Goal: Task Accomplishment & Management: Use online tool/utility

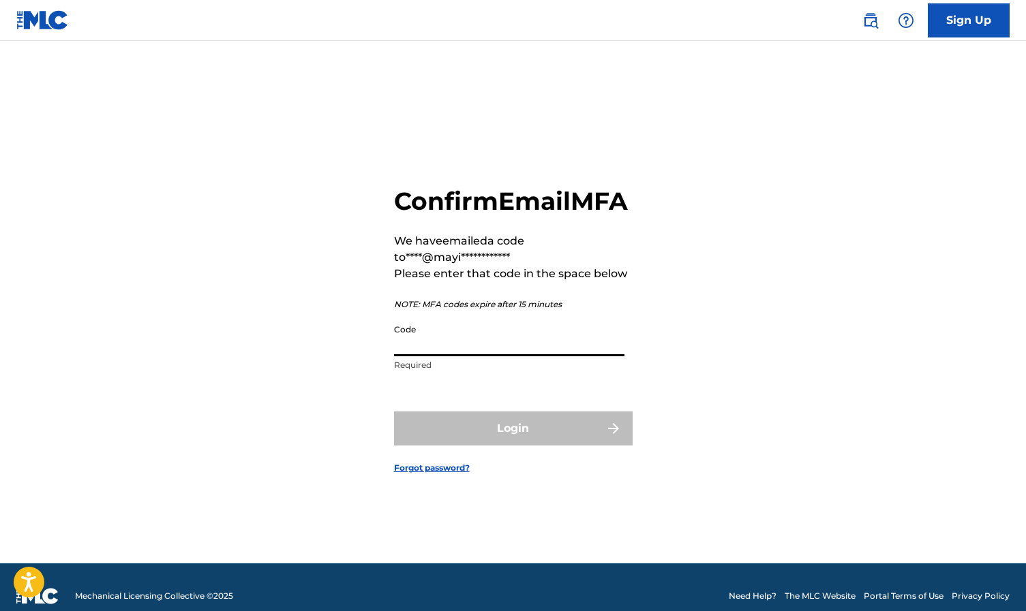
click at [525, 357] on input "Code" at bounding box center [509, 337] width 230 height 39
click at [427, 357] on input "Code" at bounding box center [509, 337] width 230 height 39
click at [179, 67] on main "**********" at bounding box center [513, 302] width 1026 height 523
click at [423, 357] on input "Code" at bounding box center [509, 337] width 230 height 39
type input "438802"
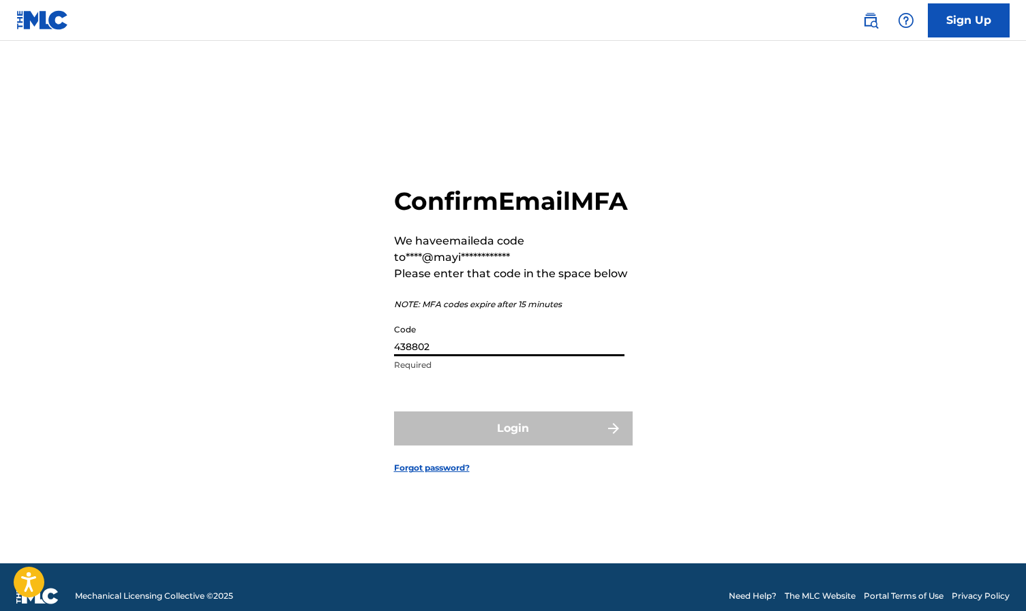
click at [513, 444] on button "Login" at bounding box center [513, 429] width 239 height 34
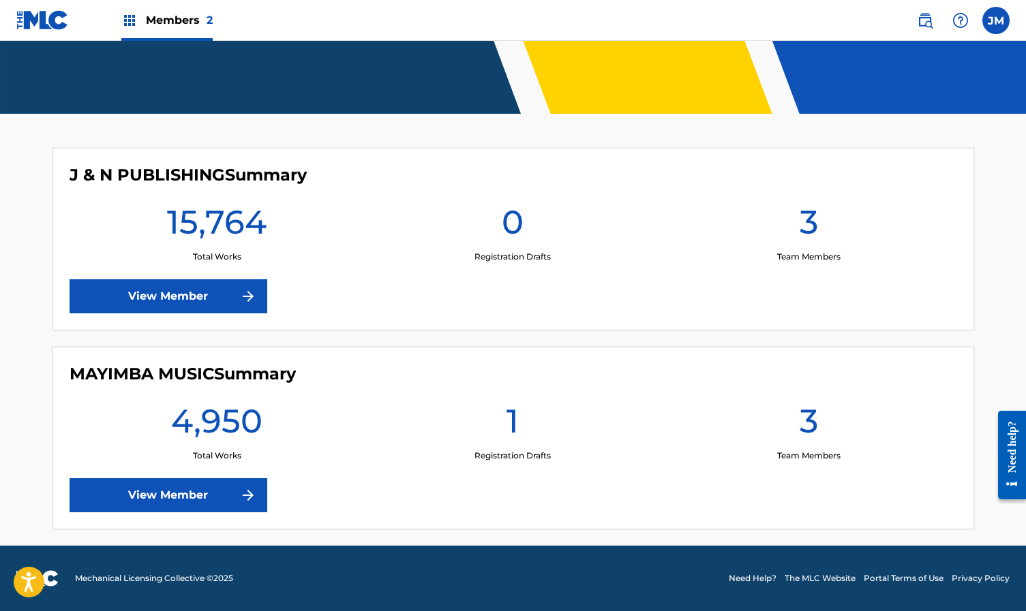
scroll to position [286, 0]
click at [155, 491] on link "View Member" at bounding box center [169, 496] width 198 height 34
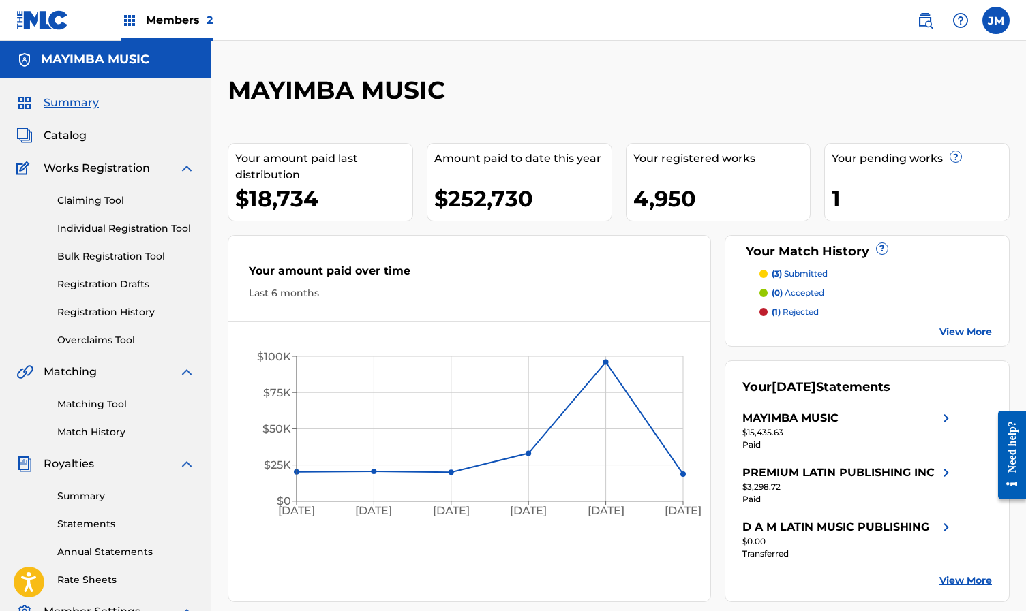
click at [129, 63] on h5 "MAYIMBA MUSIC" at bounding box center [95, 60] width 108 height 16
click at [80, 103] on span "Summary" at bounding box center [71, 103] width 55 height 16
click at [178, 31] on div "Members 2" at bounding box center [166, 20] width 91 height 40
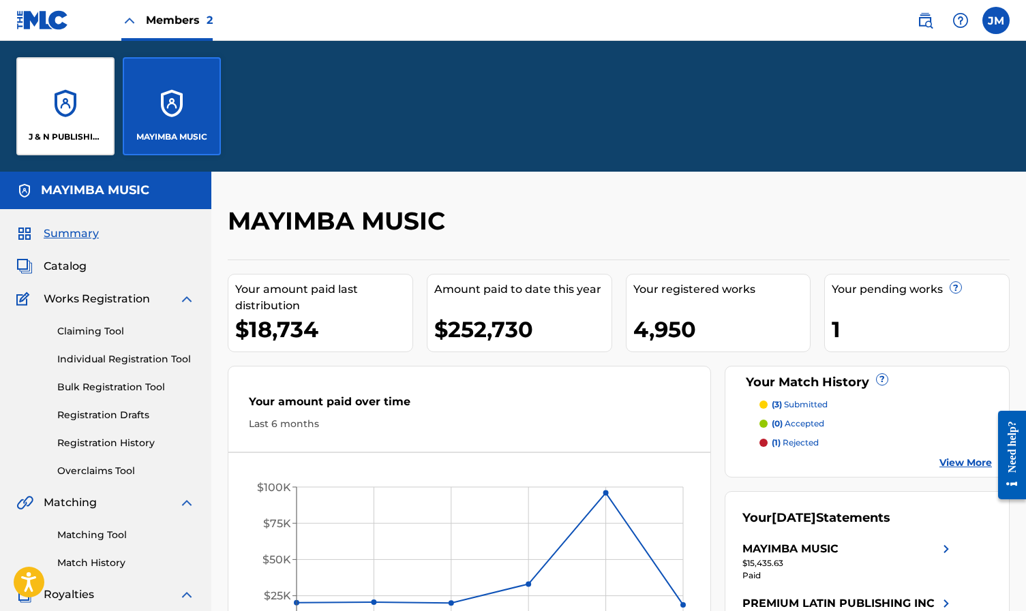
click at [72, 126] on div "J & N PUBLISHING" at bounding box center [65, 106] width 98 height 98
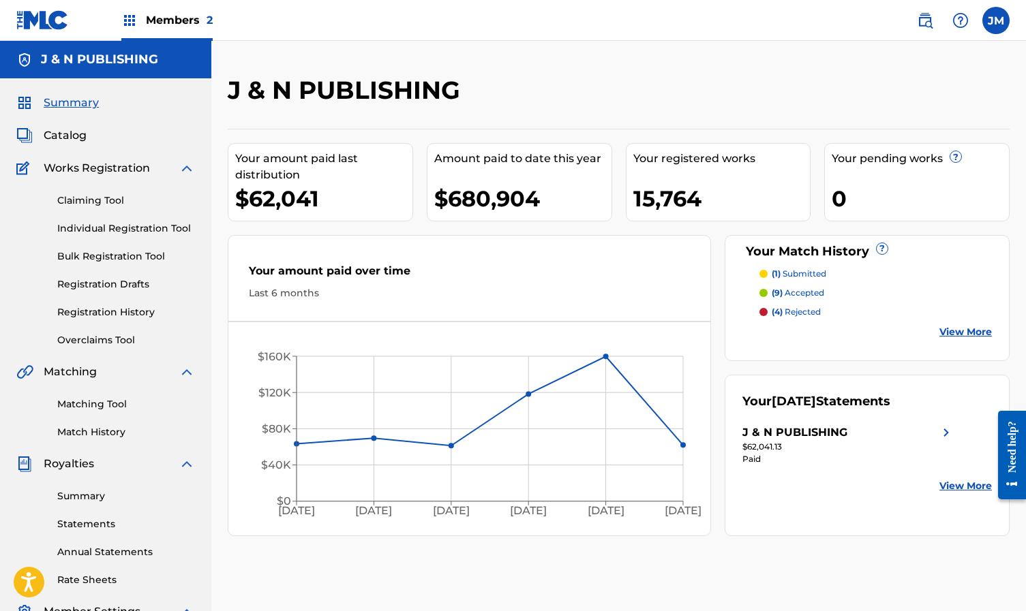
click at [117, 285] on link "Registration Drafts" at bounding box center [126, 284] width 138 height 14
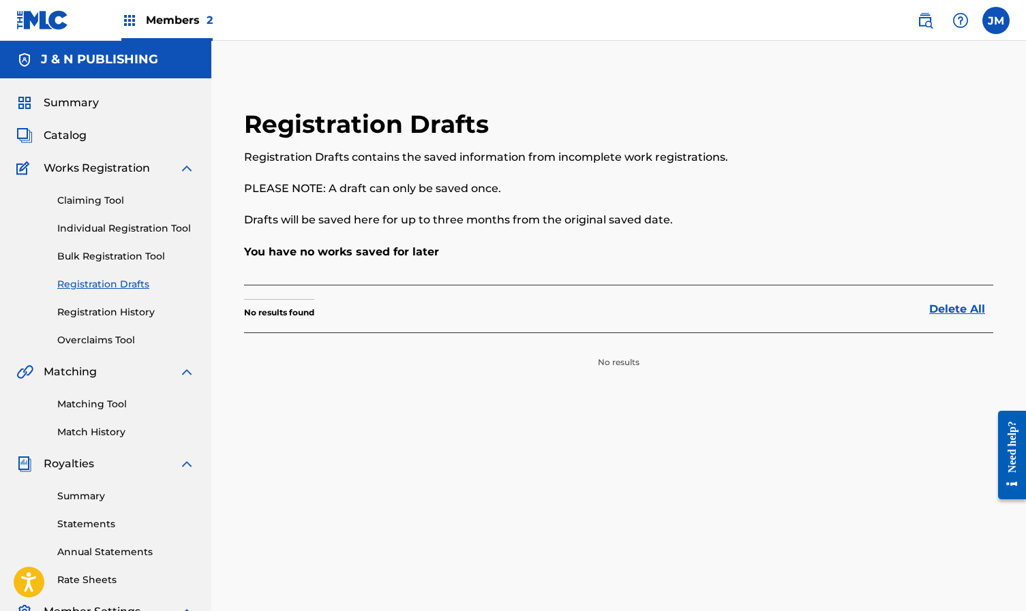
click at [106, 406] on link "Matching Tool" at bounding box center [126, 404] width 138 height 14
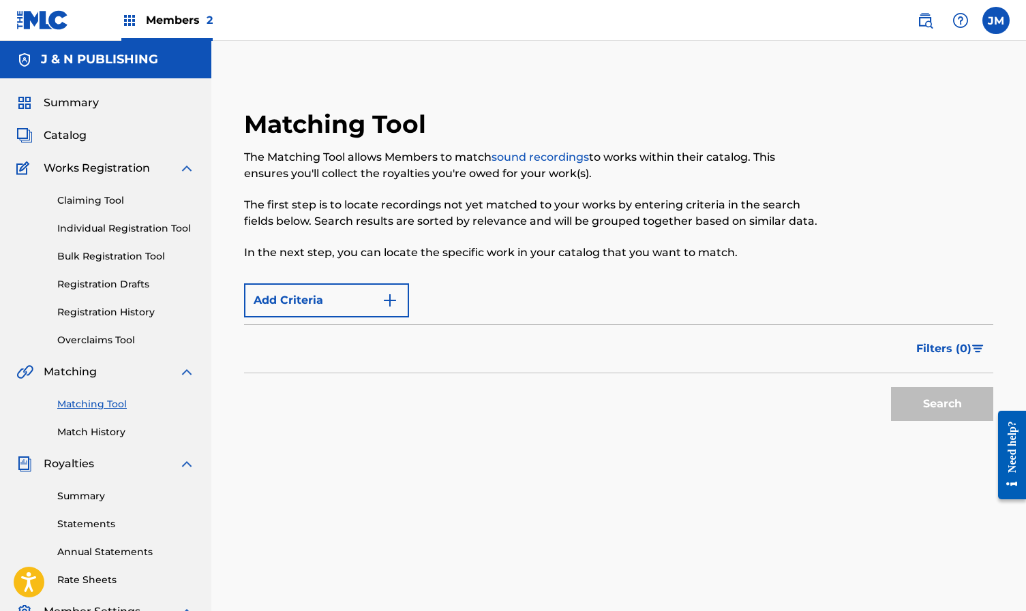
click at [80, 431] on link "Match History" at bounding box center [126, 432] width 138 height 14
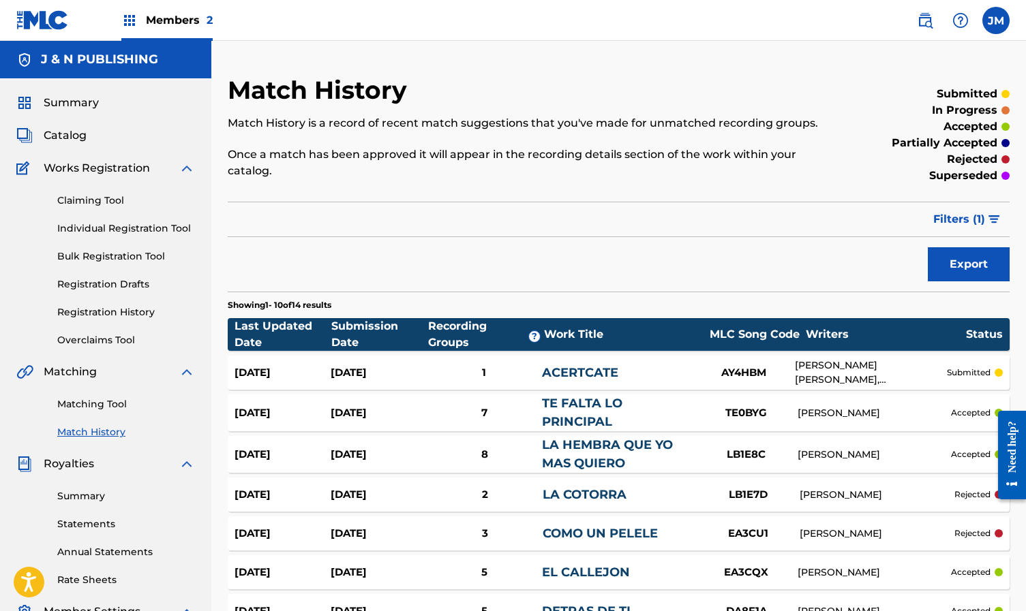
click at [106, 339] on link "Overclaims Tool" at bounding box center [126, 340] width 138 height 14
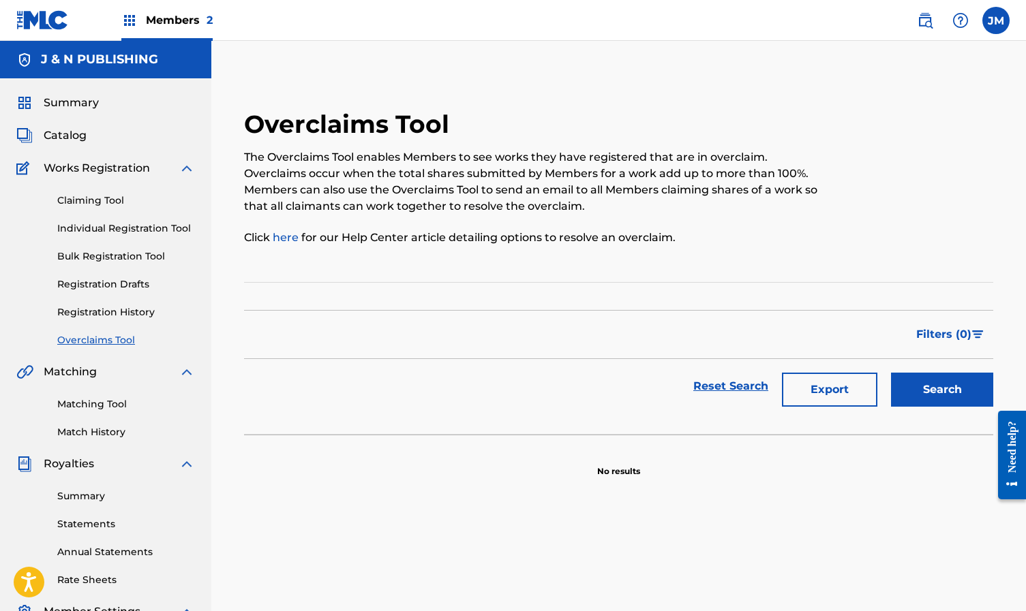
click at [965, 330] on span "Filters ( 0 )" at bounding box center [943, 335] width 55 height 16
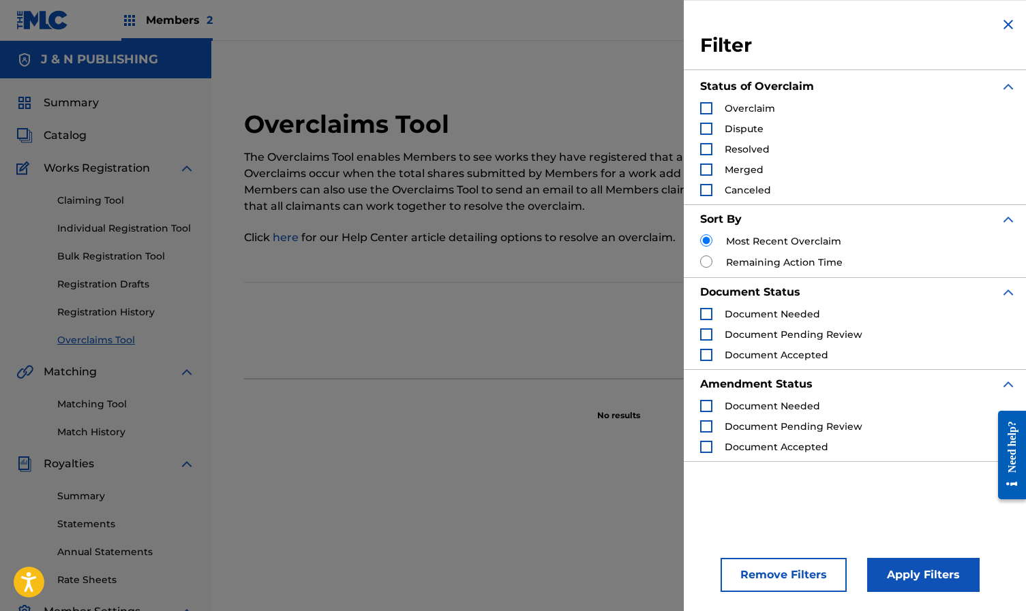
click at [1006, 27] on img "Search Form" at bounding box center [1008, 24] width 16 height 16
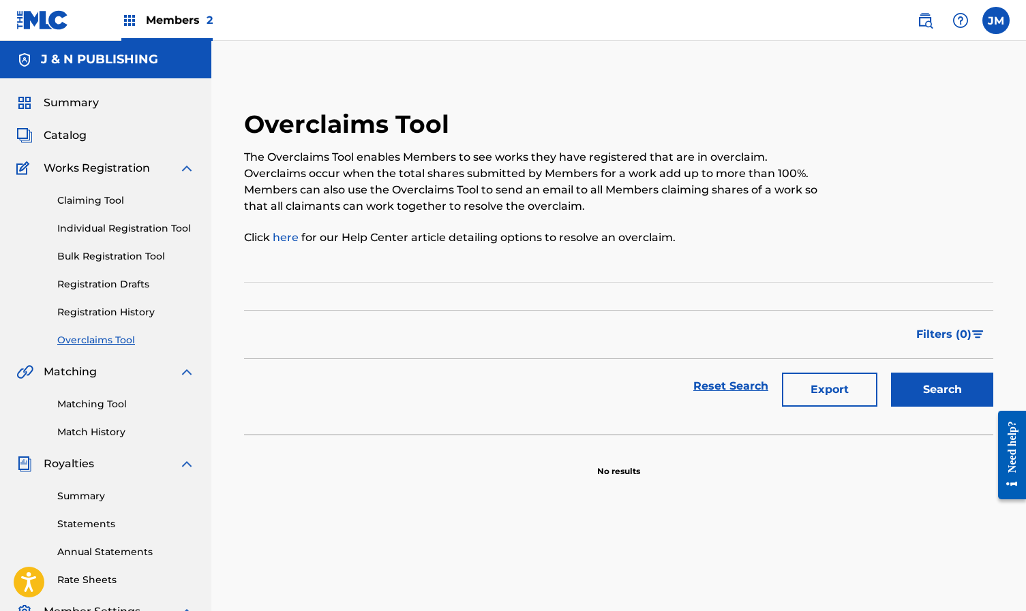
click at [92, 314] on link "Registration History" at bounding box center [126, 312] width 138 height 14
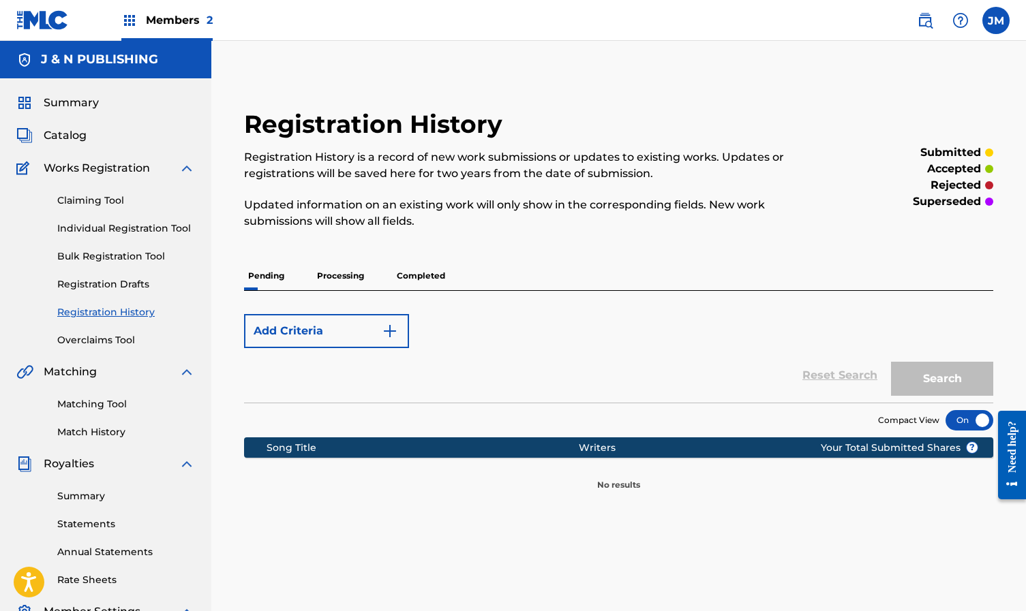
click at [417, 277] on p "Completed" at bounding box center [421, 276] width 57 height 29
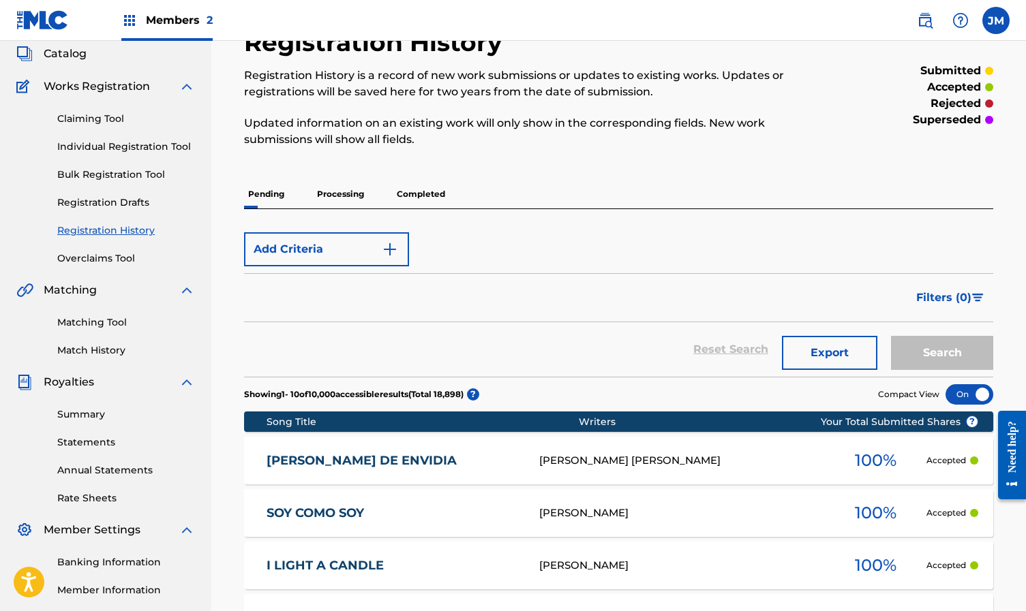
scroll to position [40, 0]
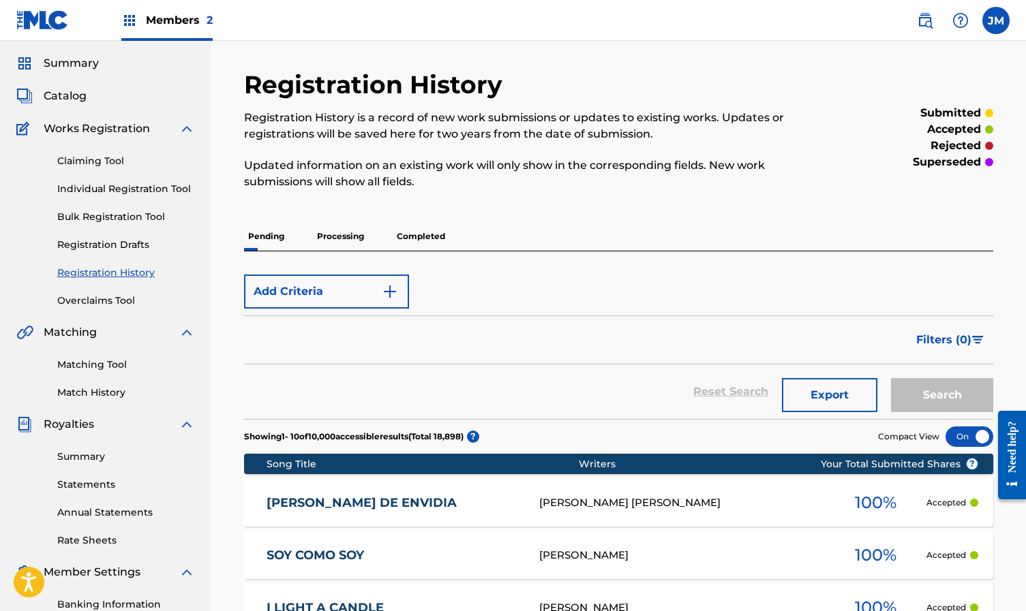
click at [279, 241] on p "Pending" at bounding box center [266, 236] width 44 height 29
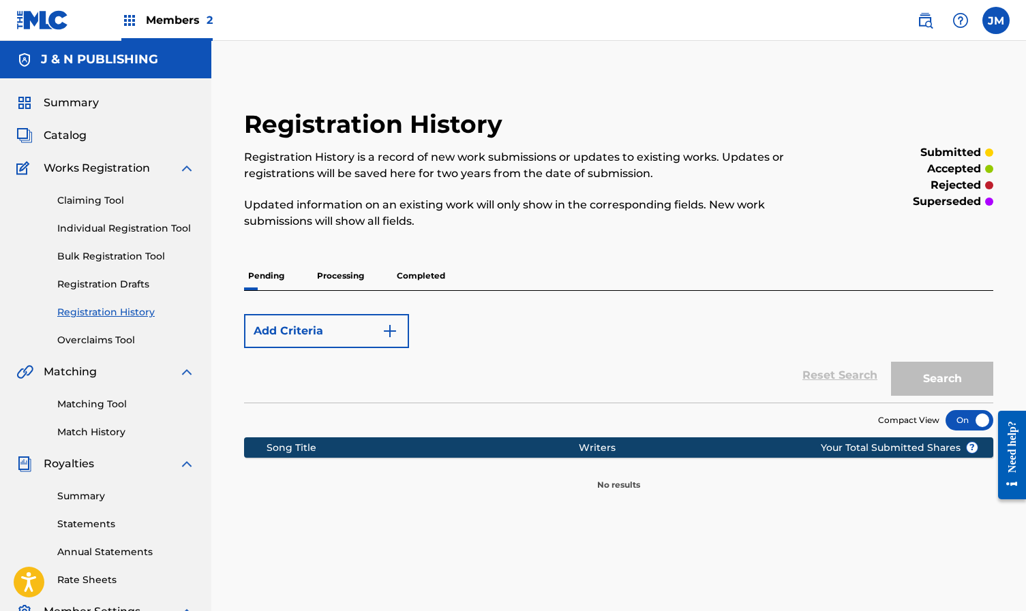
click at [352, 277] on p "Processing" at bounding box center [340, 276] width 55 height 29
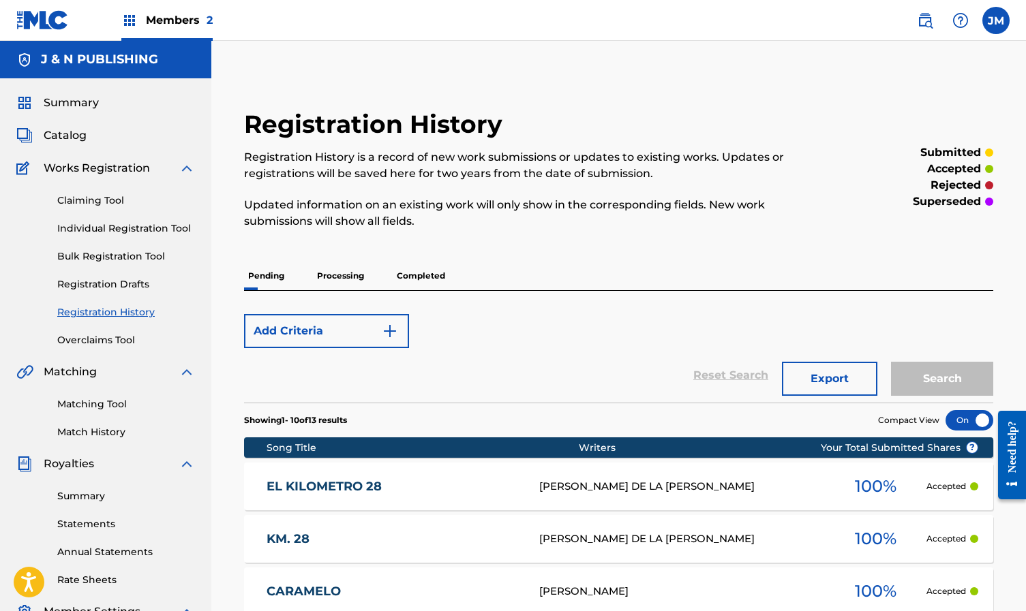
click at [428, 275] on p "Completed" at bounding box center [421, 276] width 57 height 29
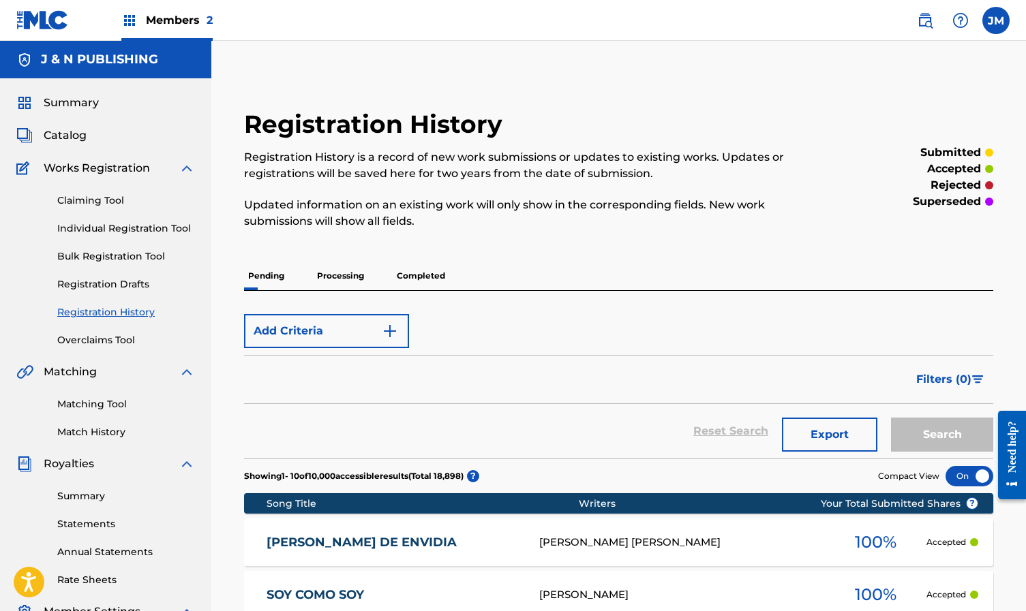
click at [331, 277] on p "Processing" at bounding box center [340, 276] width 55 height 29
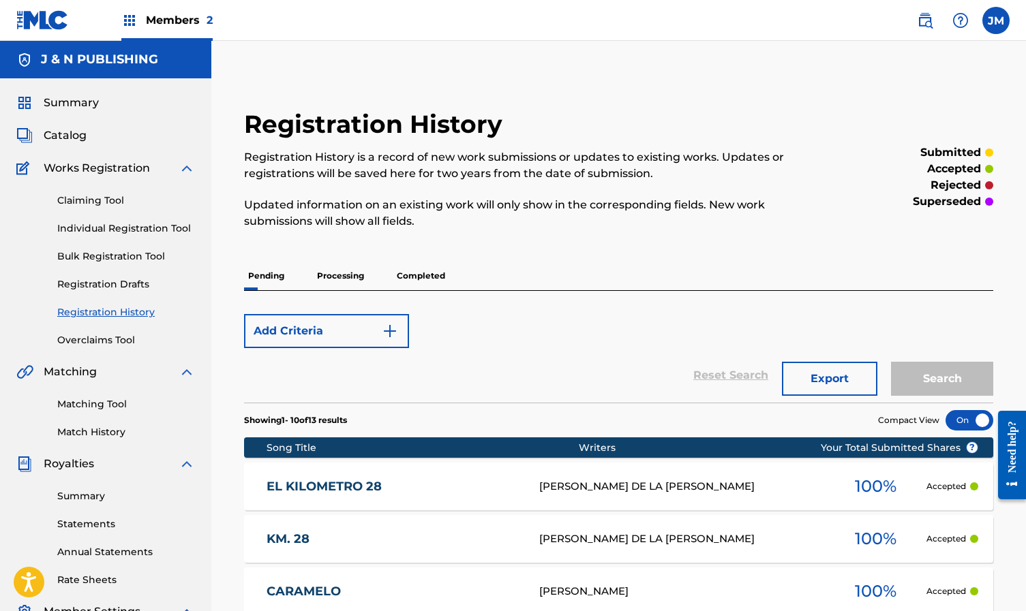
click at [261, 282] on p "Pending" at bounding box center [266, 276] width 44 height 29
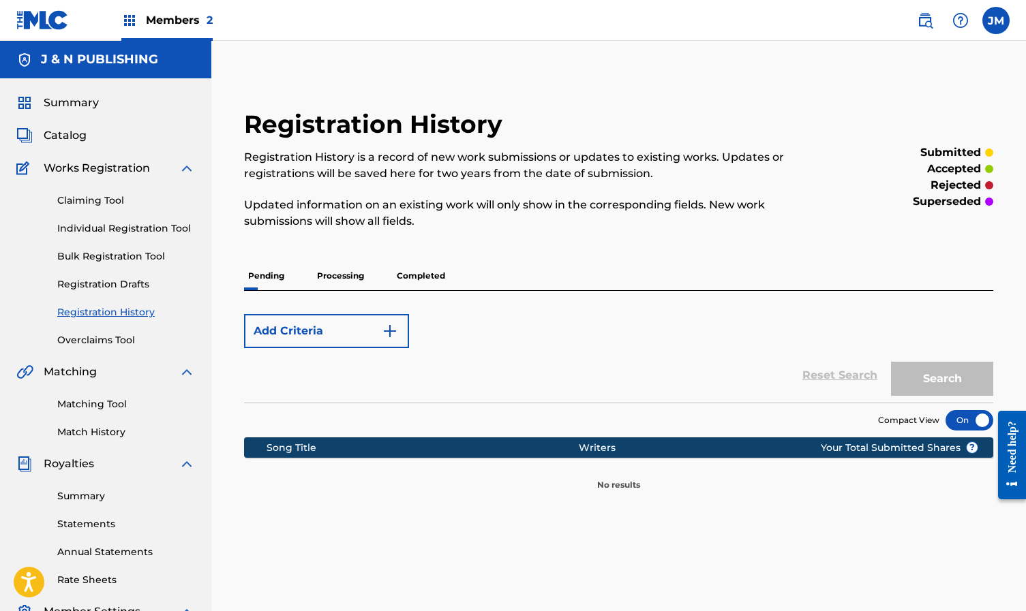
click at [327, 284] on p "Processing" at bounding box center [340, 276] width 55 height 29
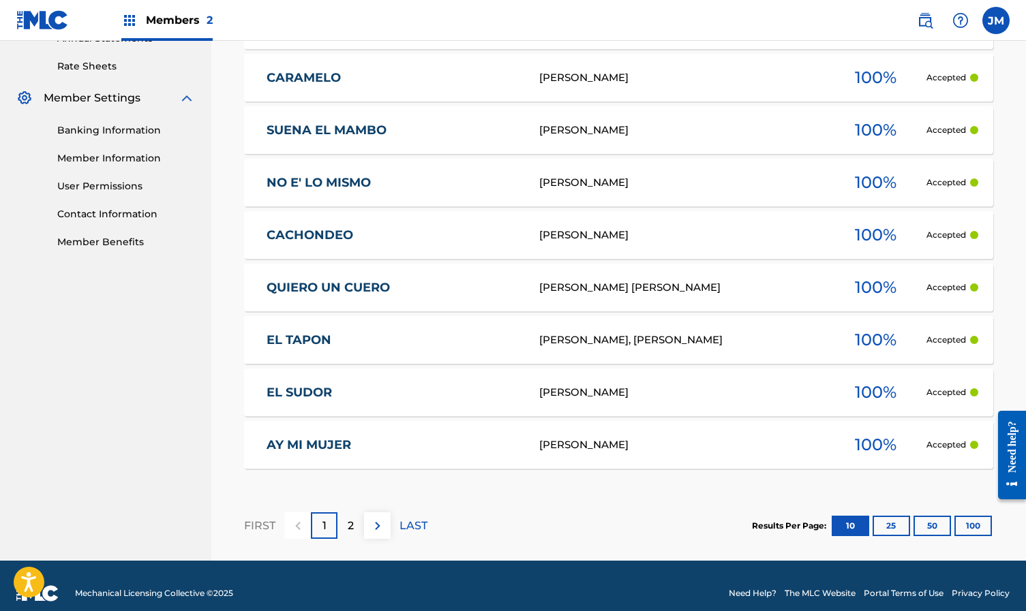
scroll to position [516, 0]
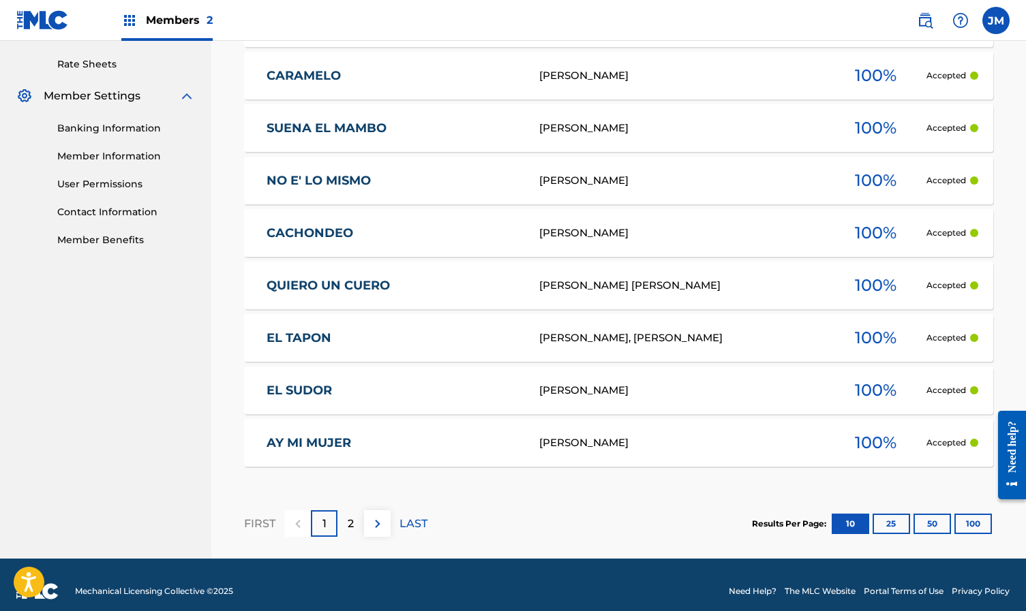
click at [312, 388] on link "EL SUDOR" at bounding box center [394, 391] width 254 height 16
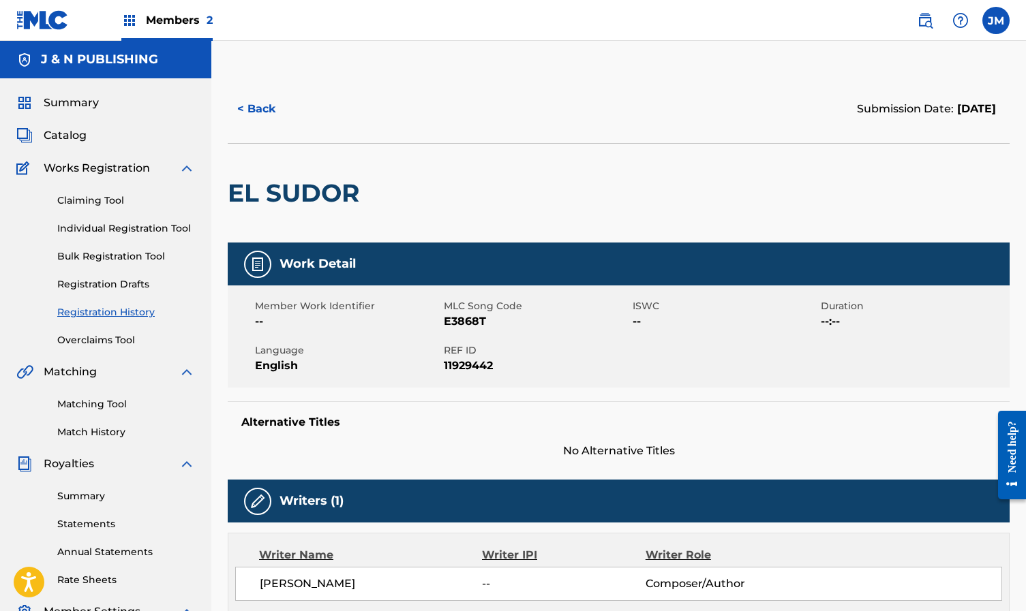
click at [255, 110] on button "< Back" at bounding box center [269, 109] width 82 height 34
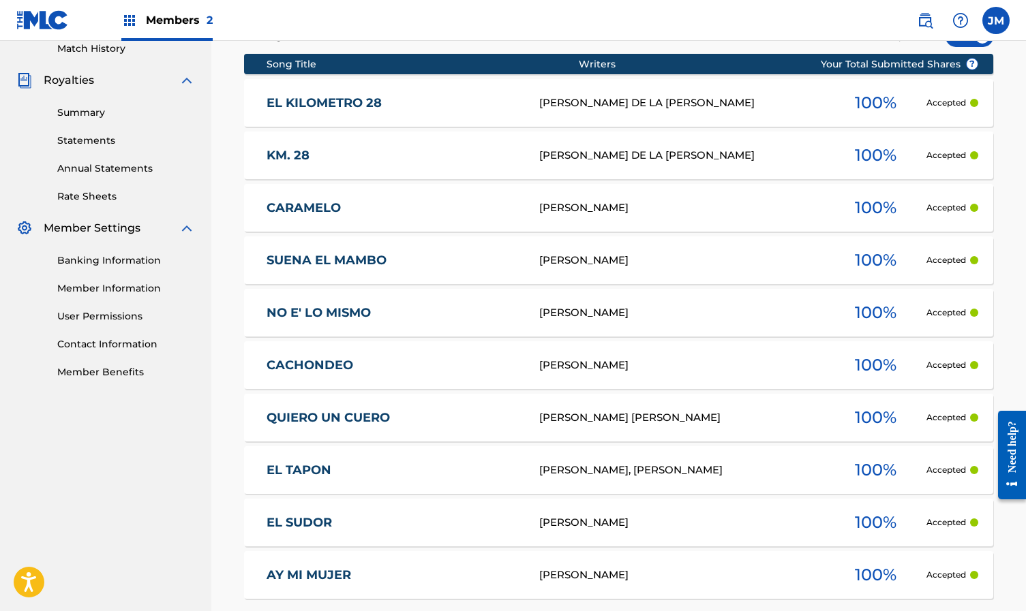
scroll to position [504, 0]
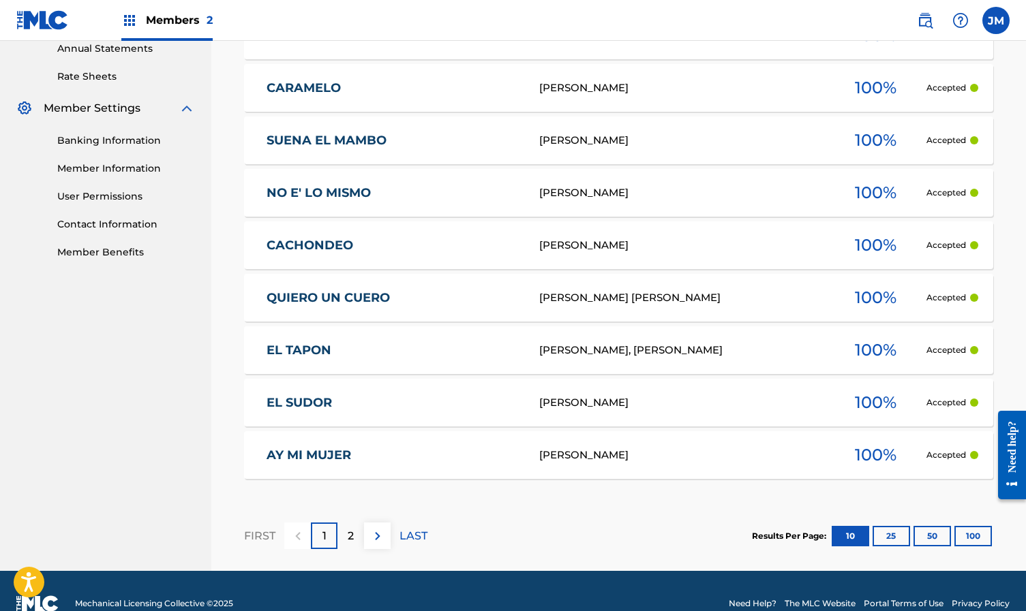
click at [974, 539] on button "100" at bounding box center [972, 536] width 37 height 20
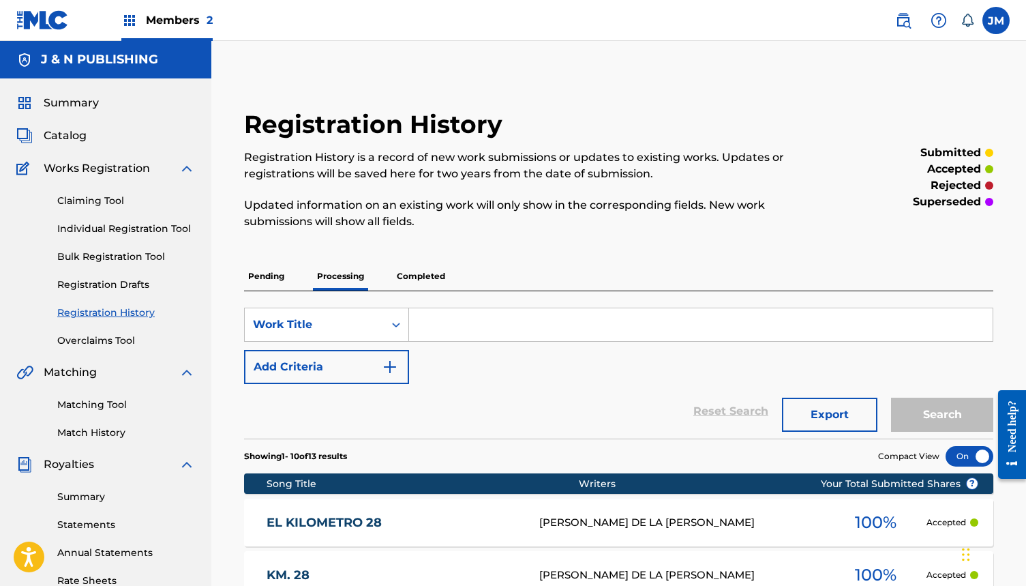
click at [406, 276] on p "Completed" at bounding box center [421, 276] width 57 height 29
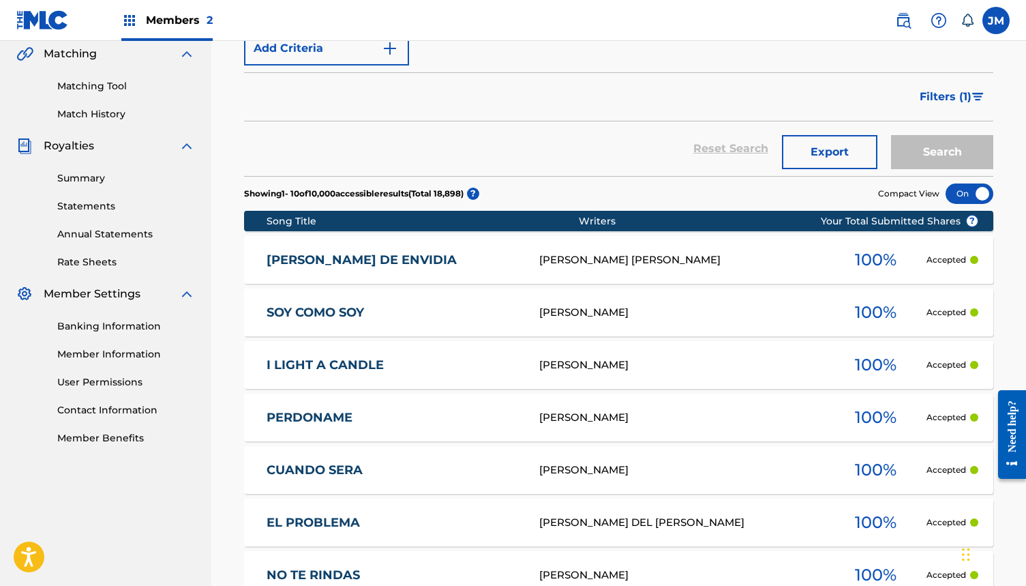
scroll to position [321, 0]
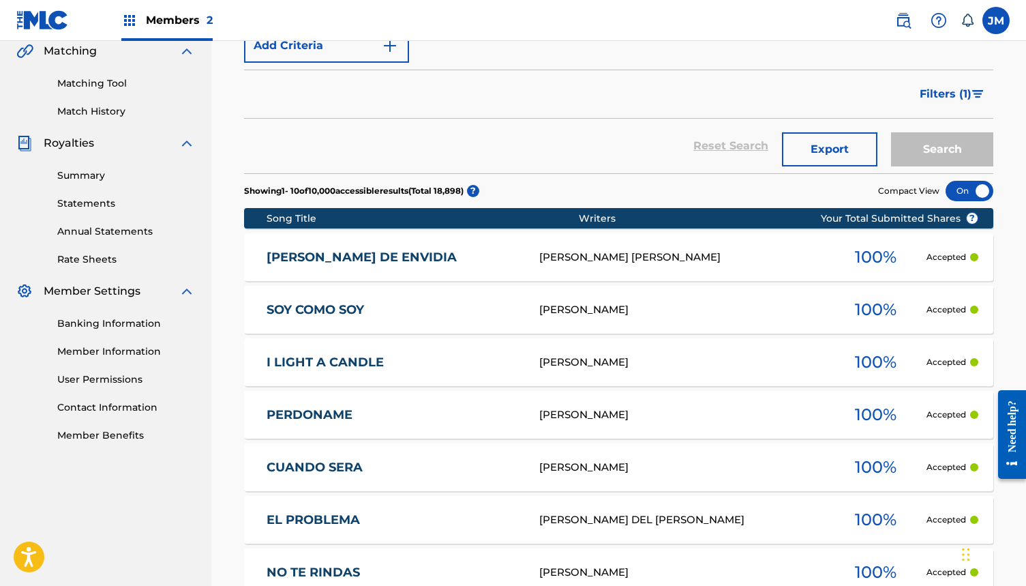
click at [966, 89] on span "Filters ( 1 )" at bounding box center [946, 94] width 52 height 16
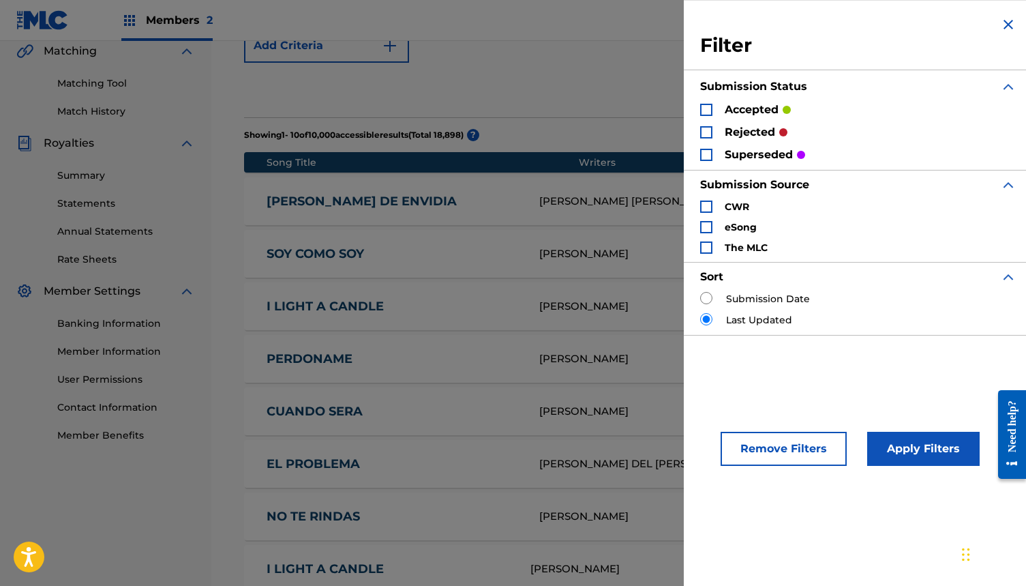
click at [771, 133] on p "rejected" at bounding box center [750, 132] width 50 height 16
click at [707, 136] on div "Search Form" at bounding box center [706, 132] width 12 height 12
click at [907, 451] on button "Apply Filters" at bounding box center [923, 449] width 112 height 34
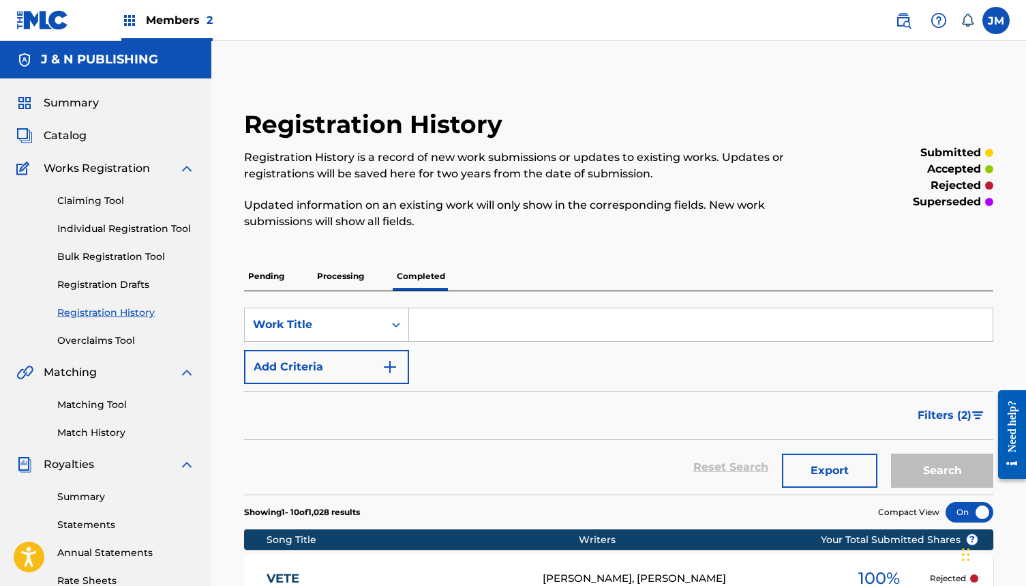
scroll to position [0, 0]
click at [166, 22] on span "Members 2" at bounding box center [179, 20] width 67 height 16
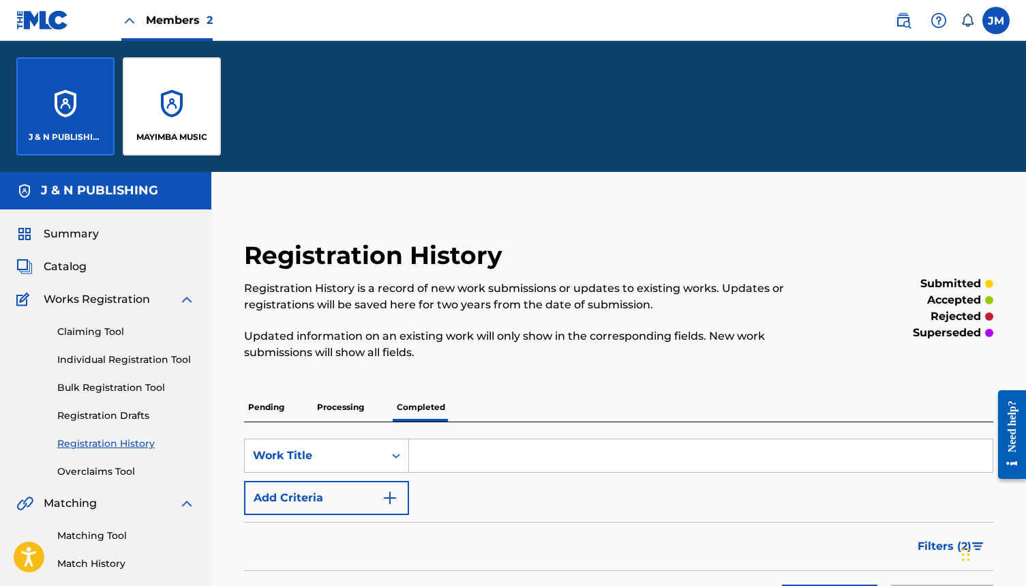
click at [157, 121] on div "MAYIMBA MUSIC" at bounding box center [172, 106] width 98 height 98
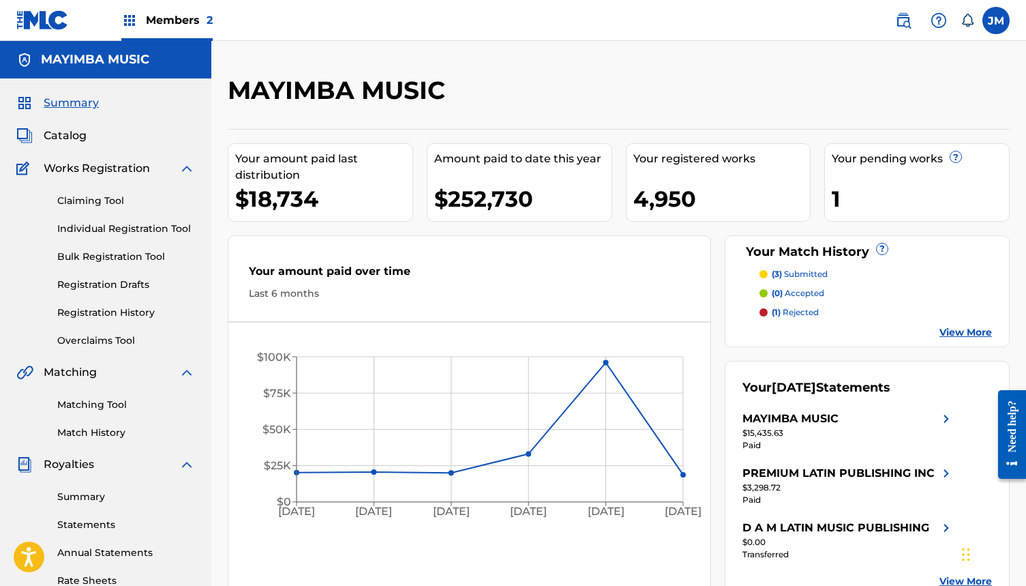
click at [155, 289] on link "Registration Drafts" at bounding box center [126, 284] width 138 height 14
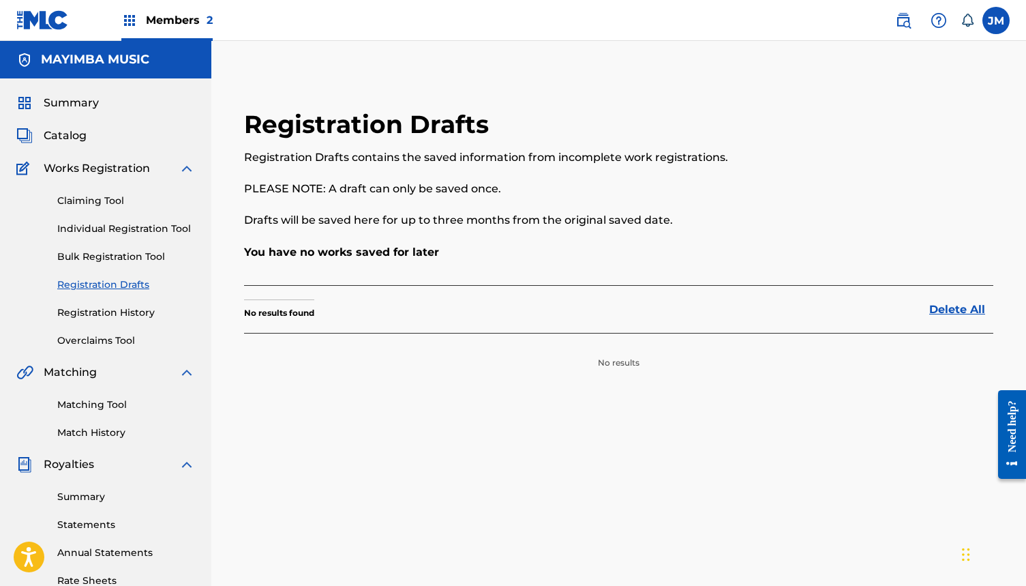
click at [130, 287] on link "Registration Drafts" at bounding box center [126, 284] width 138 height 14
click at [126, 254] on link "Bulk Registration Tool" at bounding box center [126, 256] width 138 height 14
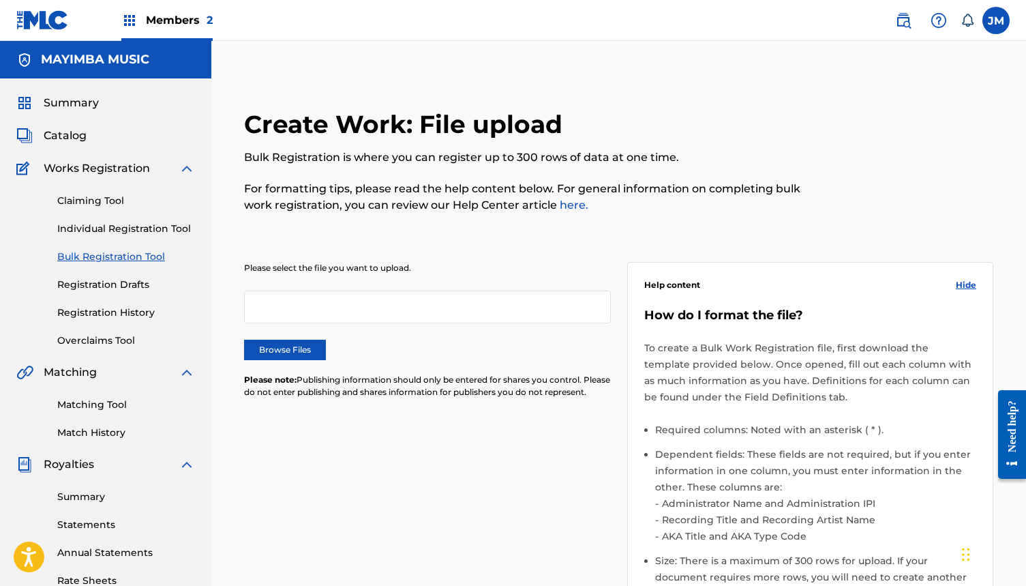
click at [123, 234] on link "Individual Registration Tool" at bounding box center [126, 229] width 138 height 14
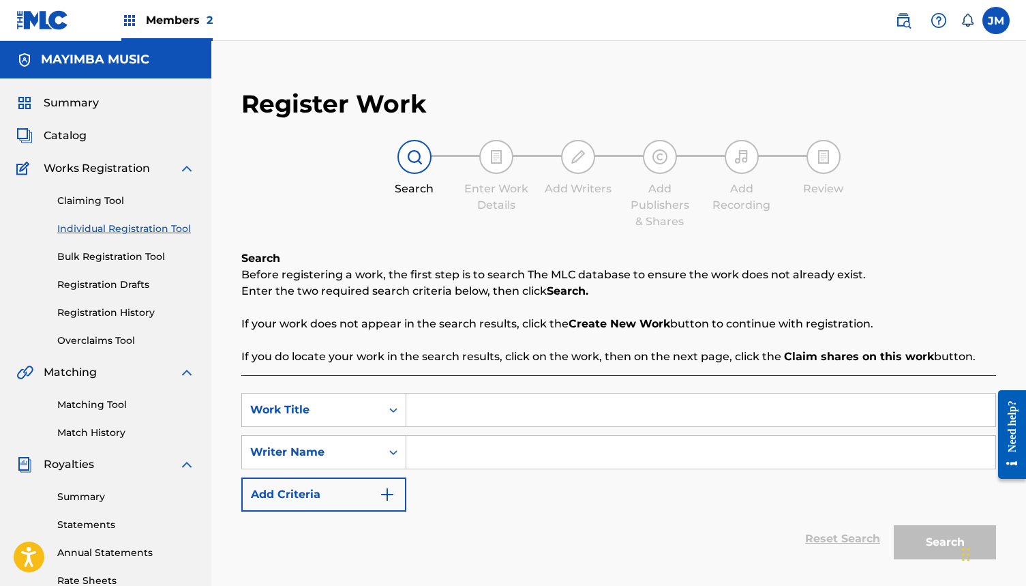
click at [117, 309] on link "Registration History" at bounding box center [126, 312] width 138 height 14
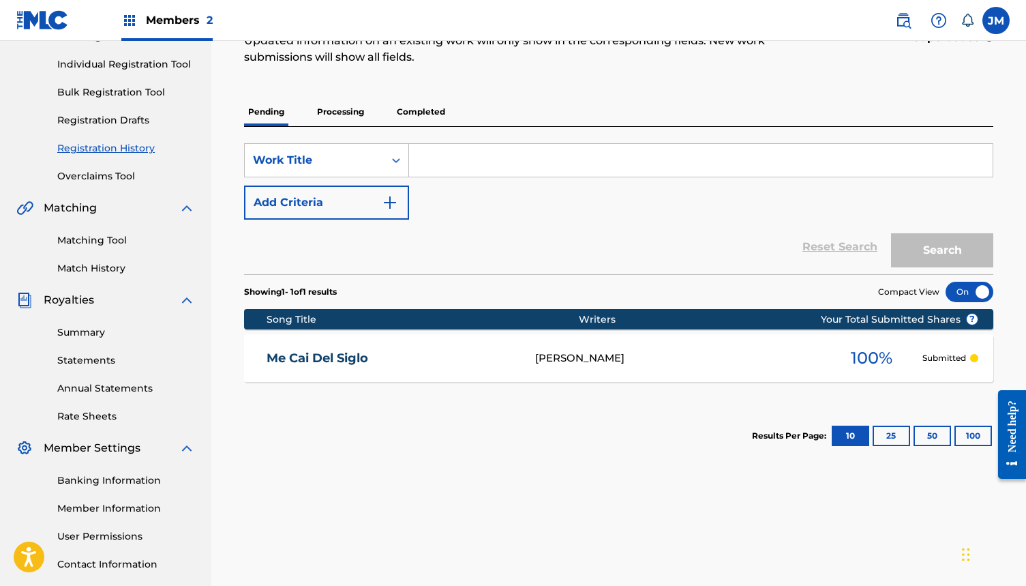
scroll to position [202, 0]
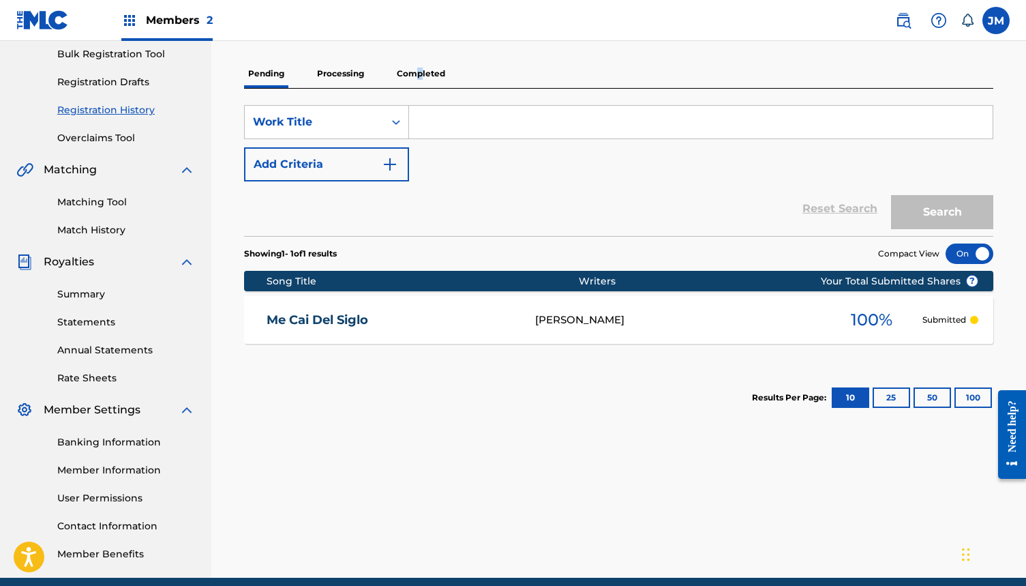
click at [420, 72] on p "Completed" at bounding box center [421, 73] width 57 height 29
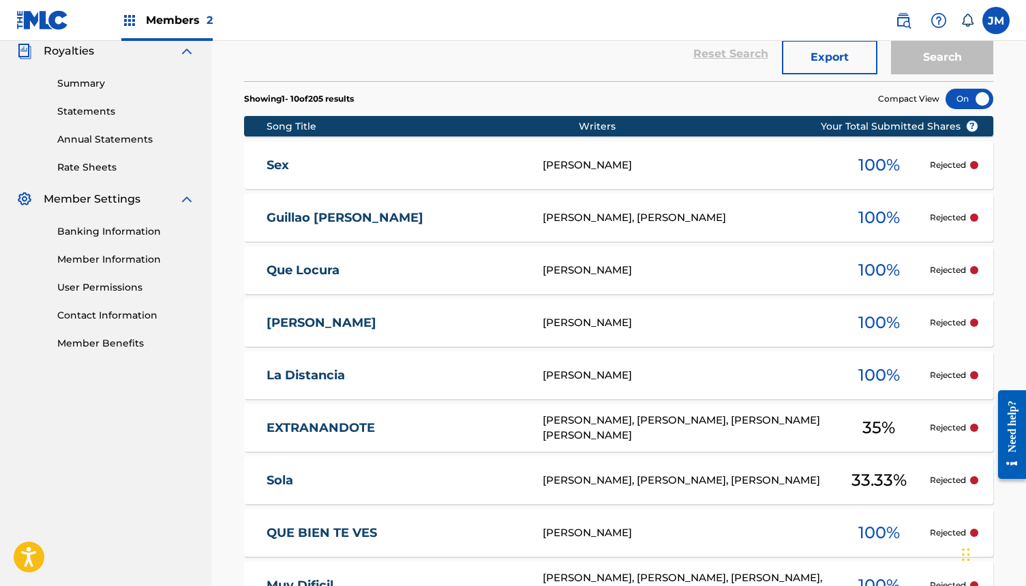
scroll to position [414, 0]
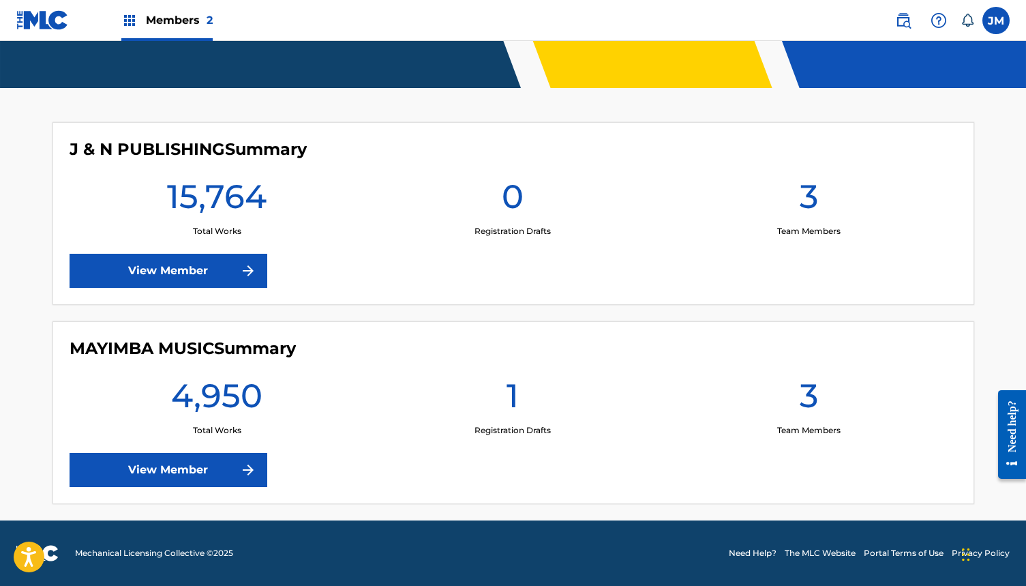
scroll to position [312, 0]
click at [811, 394] on h1 "3" at bounding box center [809, 399] width 18 height 49
click at [804, 428] on p "Team Members" at bounding box center [808, 430] width 63 height 12
click at [812, 194] on h1 "3" at bounding box center [809, 200] width 18 height 49
click at [211, 474] on link "View Member" at bounding box center [169, 470] width 198 height 34
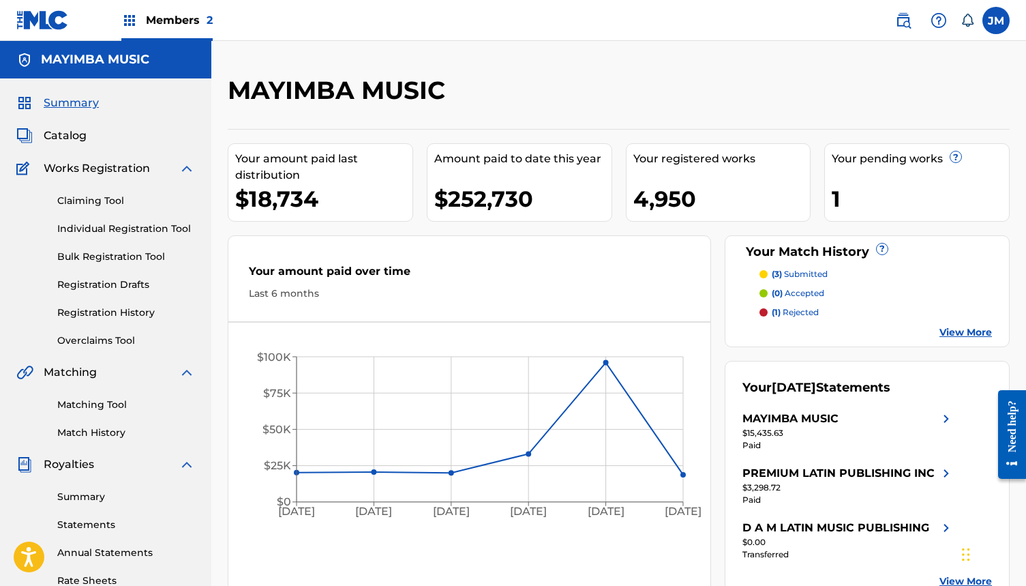
click at [125, 283] on link "Registration Drafts" at bounding box center [126, 284] width 138 height 14
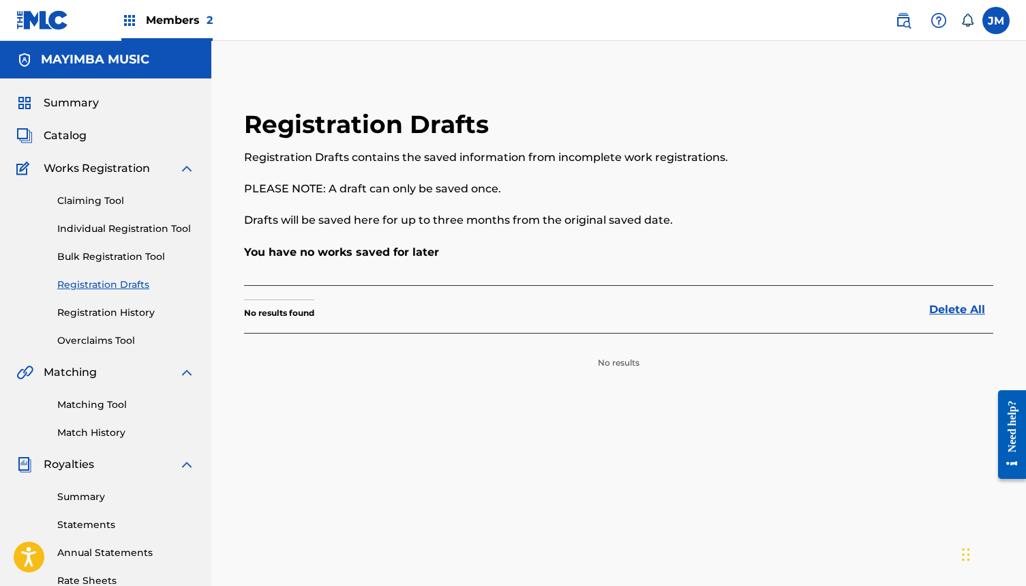
click at [948, 312] on link "Delete All" at bounding box center [961, 309] width 64 height 16
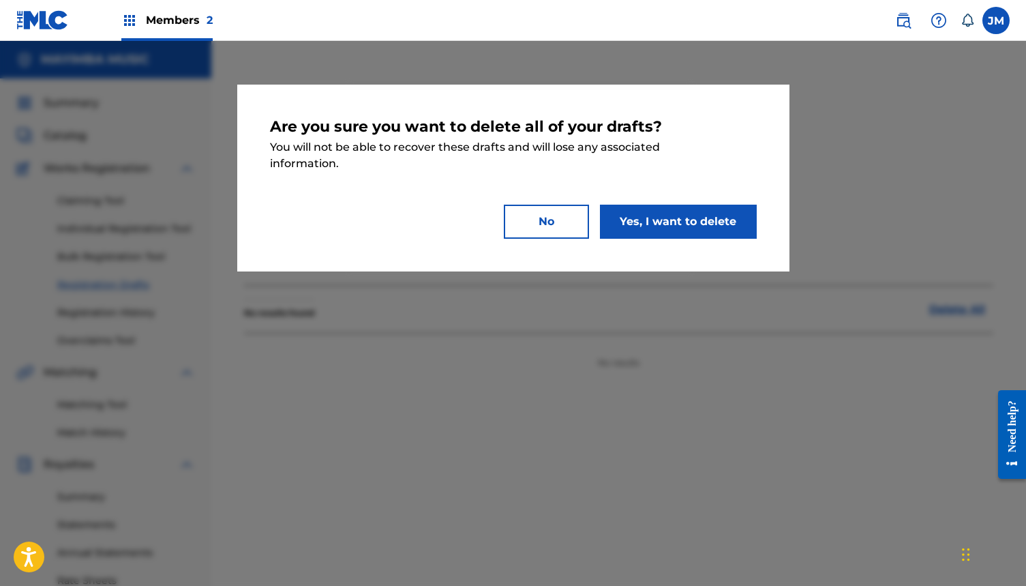
click at [668, 223] on button "Yes, I want to delete" at bounding box center [678, 222] width 157 height 34
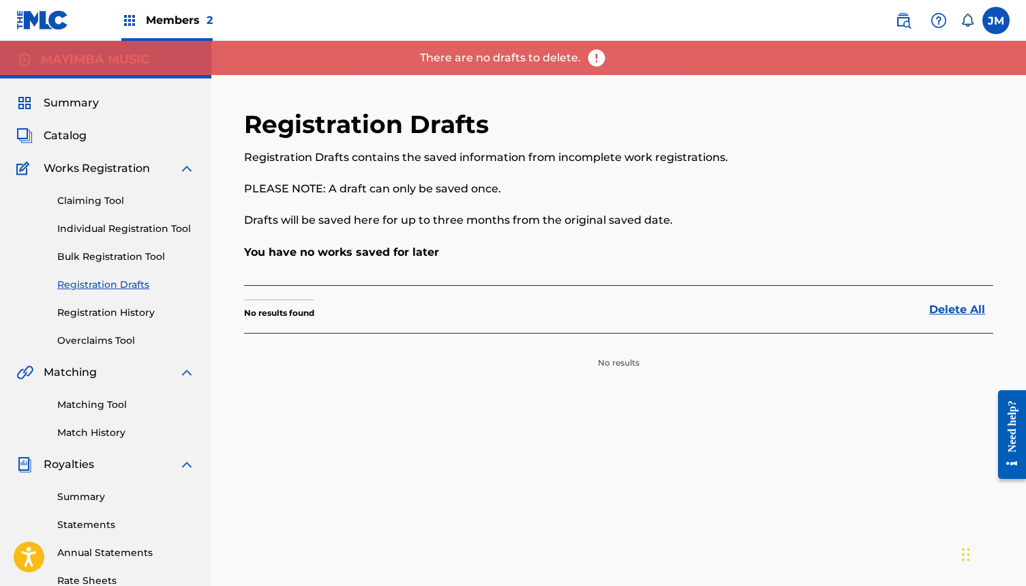
click at [179, 20] on span "Members 2" at bounding box center [179, 20] width 67 height 16
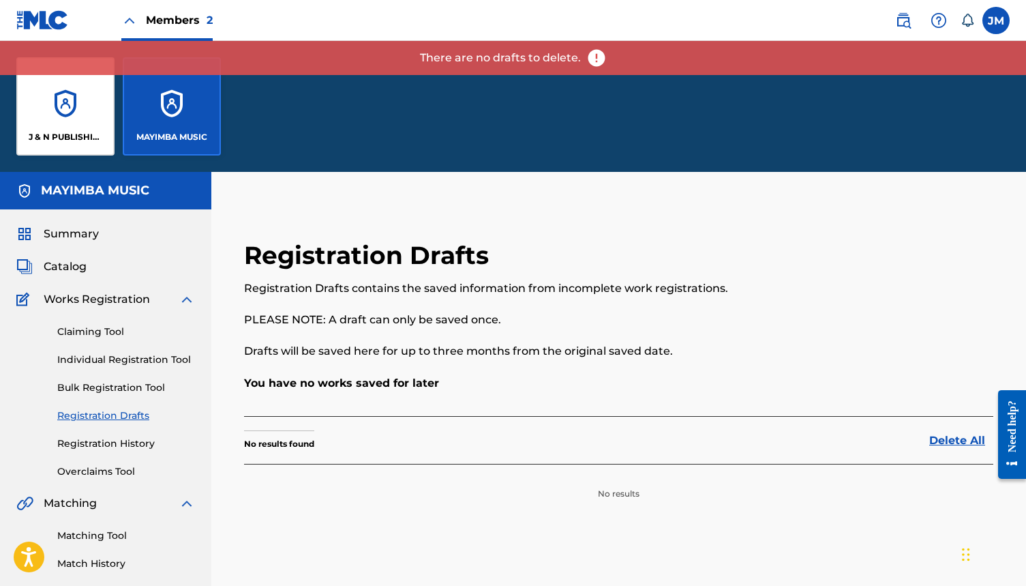
click at [76, 103] on div "J & N PUBLISHING" at bounding box center [65, 106] width 98 height 98
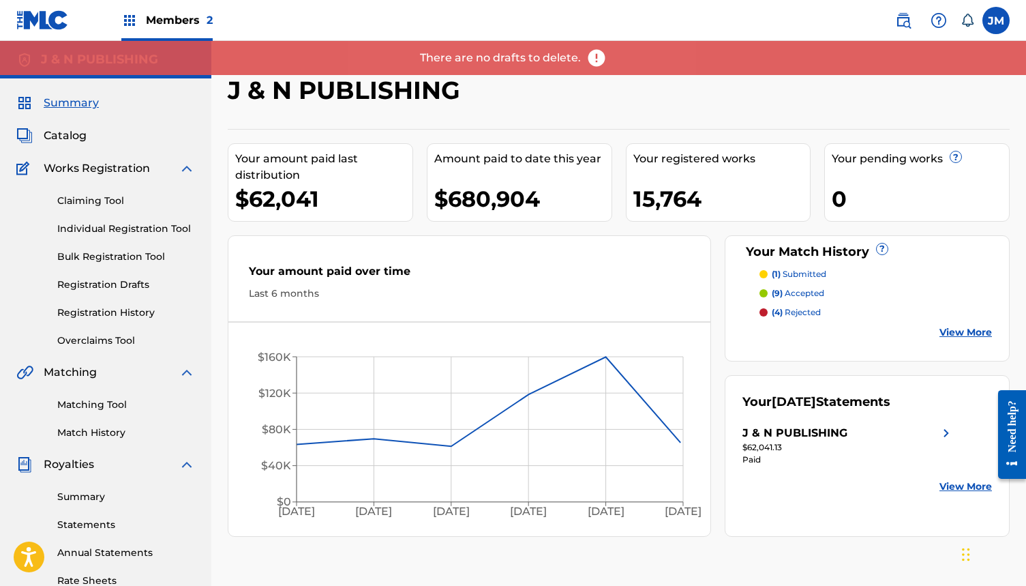
click at [132, 284] on link "Registration Drafts" at bounding box center [126, 284] width 138 height 14
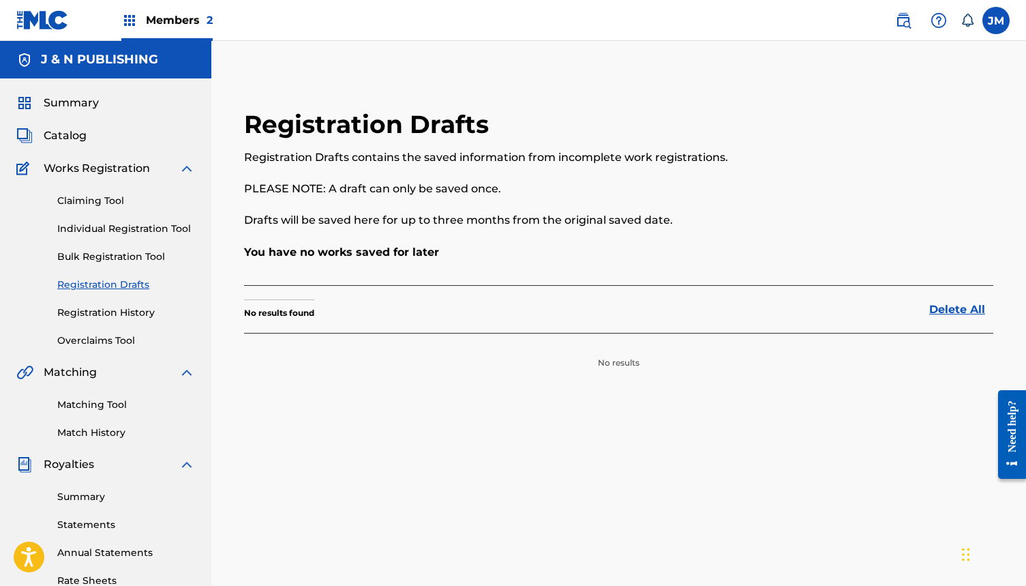
click at [83, 104] on span "Summary" at bounding box center [71, 103] width 55 height 16
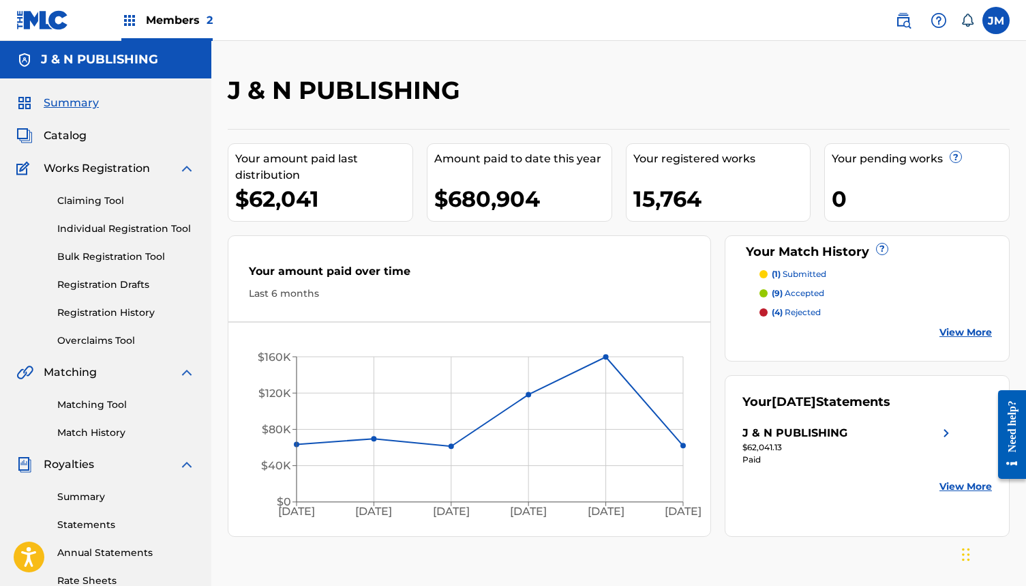
click at [1000, 25] on label at bounding box center [995, 20] width 27 height 27
click at [996, 20] on input "JM Jose Mendez fefo@mayimbamusic.com Notification Preferences Profile Log out" at bounding box center [996, 20] width 0 height 0
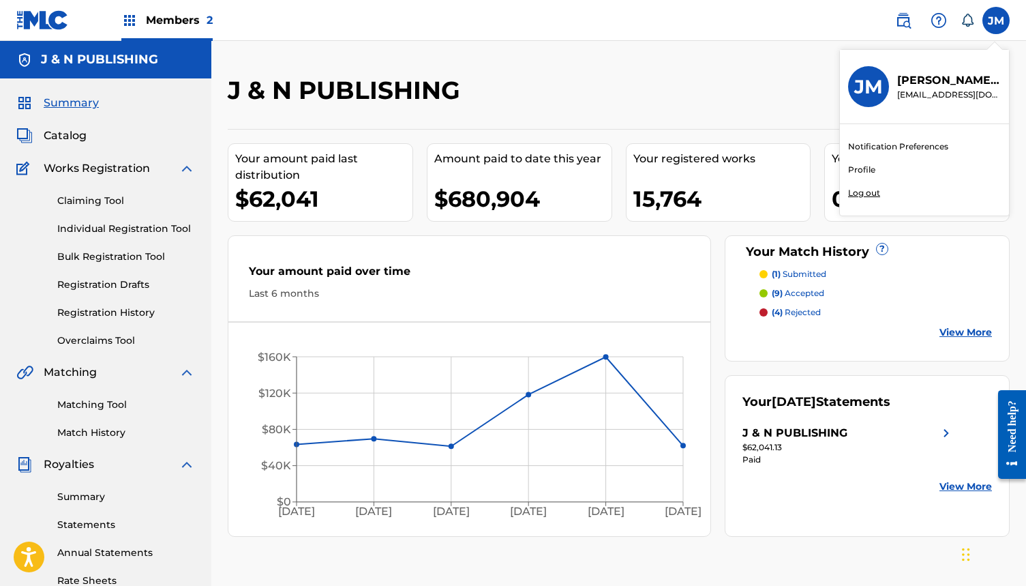
click at [873, 194] on p "Log out" at bounding box center [864, 193] width 32 height 12
click at [996, 20] on input "JM Jose Mendez fefo@mayimbamusic.com Notification Preferences Profile Log out" at bounding box center [996, 20] width 0 height 0
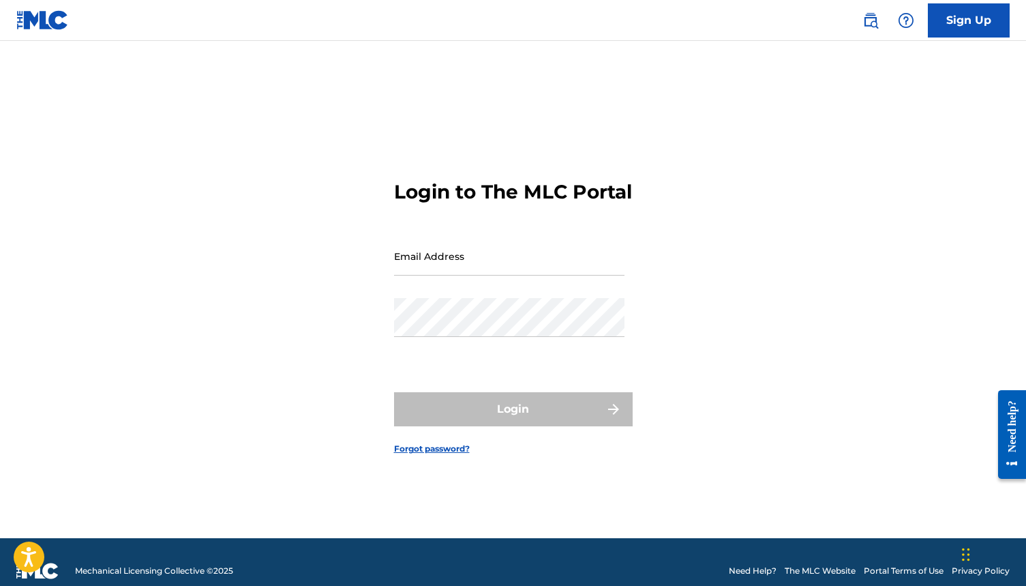
click at [950, 16] on link "Sign Up" at bounding box center [969, 20] width 82 height 34
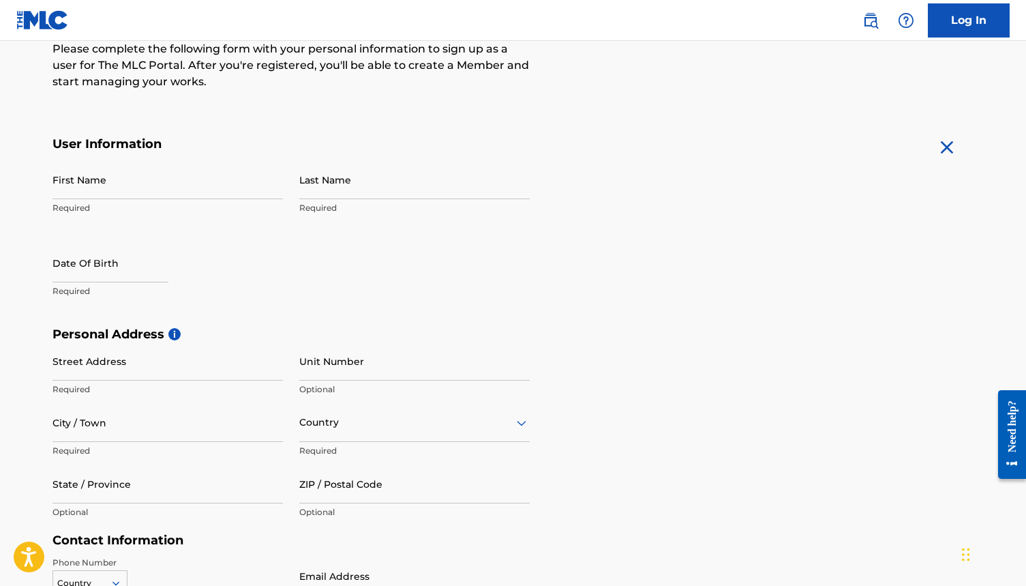
scroll to position [172, 0]
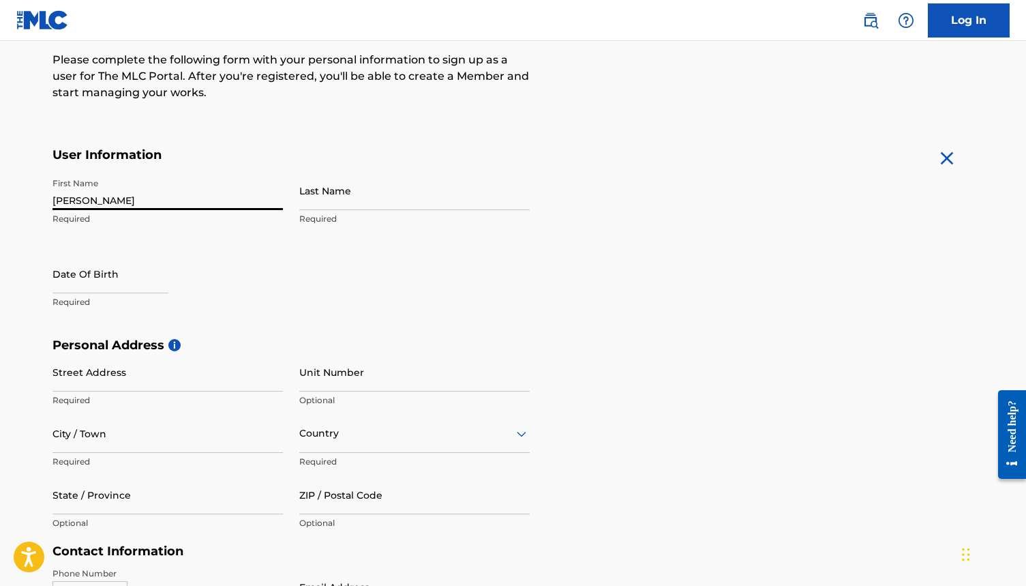
type input "Rafael"
type input "Concepcion"
type input "05/05/1976"
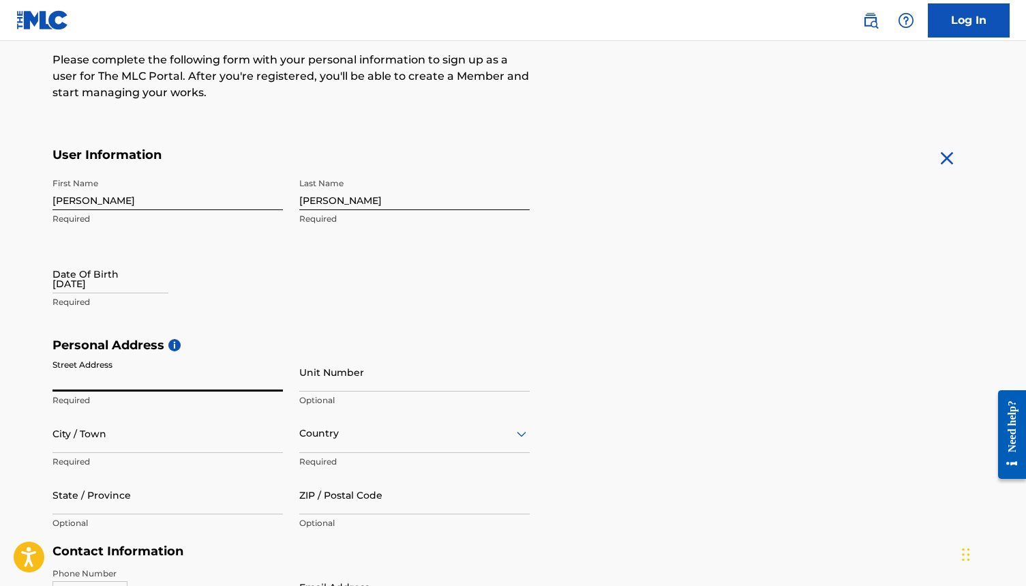
click at [267, 377] on input "Street Address" at bounding box center [167, 371] width 230 height 39
click at [500, 338] on h5 "Personal Address i" at bounding box center [513, 345] width 922 height 16
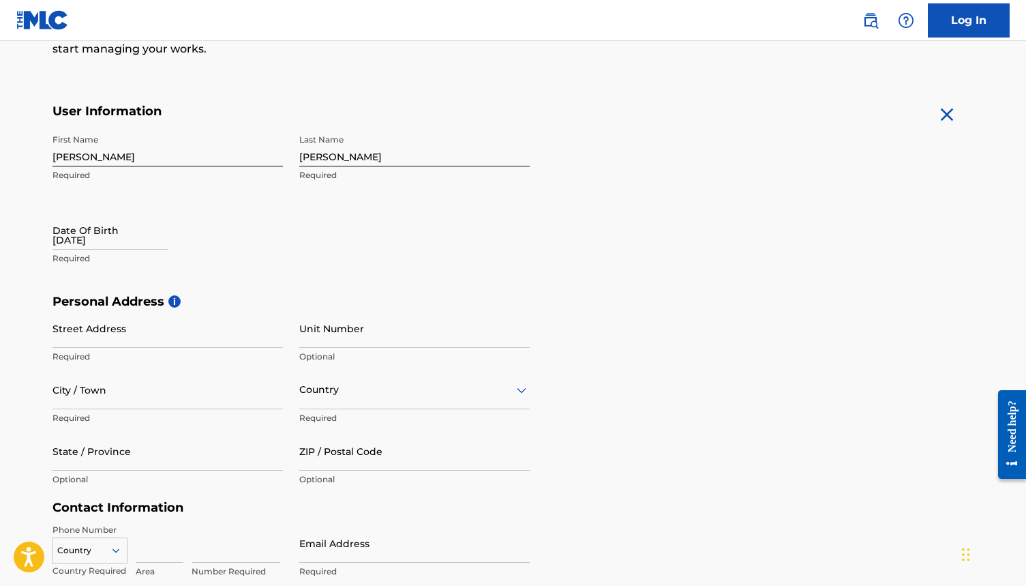
scroll to position [205, 0]
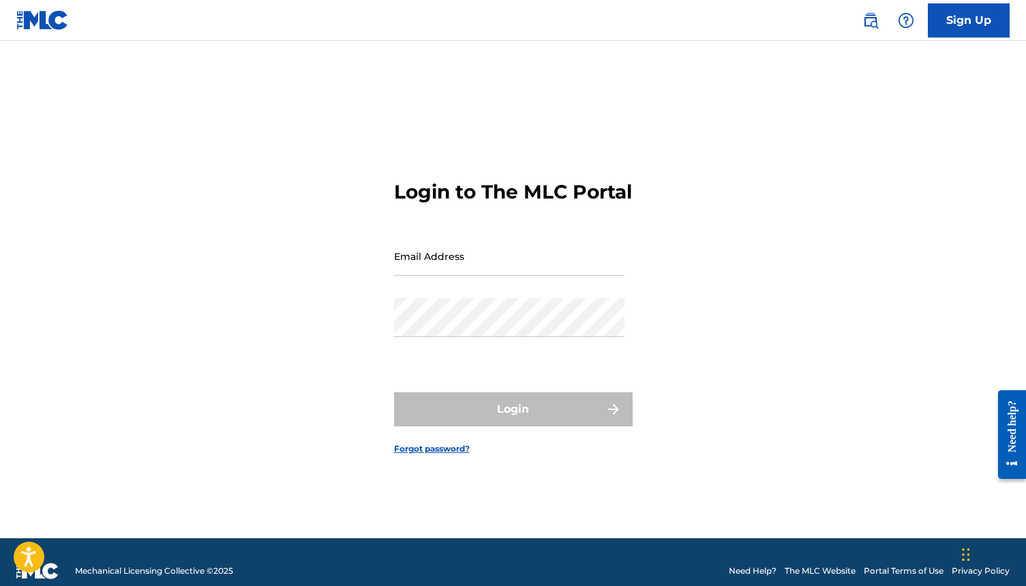
click at [441, 298] on div "Email Address" at bounding box center [509, 267] width 230 height 61
click at [753, 262] on div "Login to The MLC Portal Email Address Password Login Forgot password?" at bounding box center [513, 306] width 954 height 463
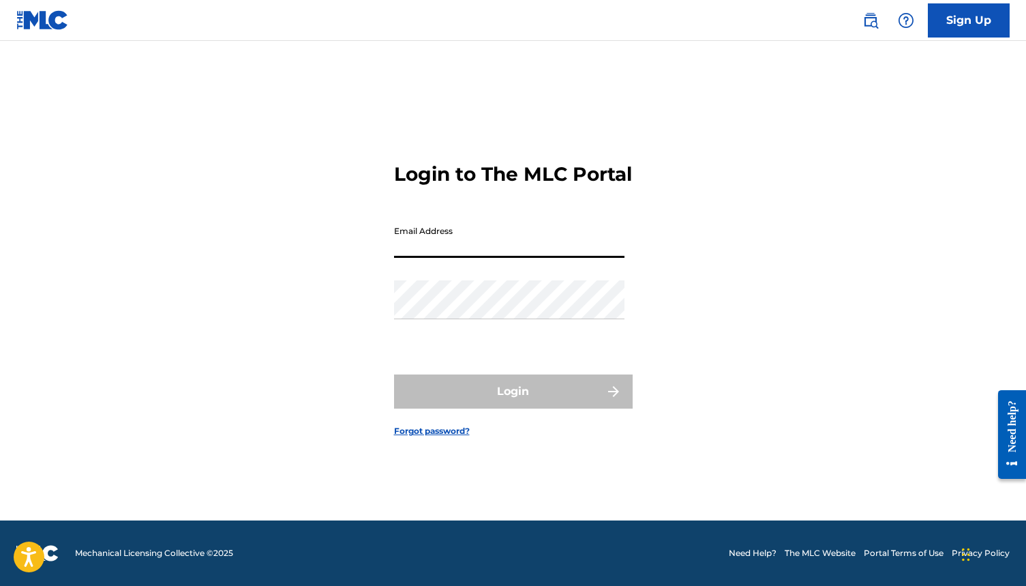
scroll to position [18, 0]
type input "[EMAIL_ADDRESS][DOMAIN_NAME]"
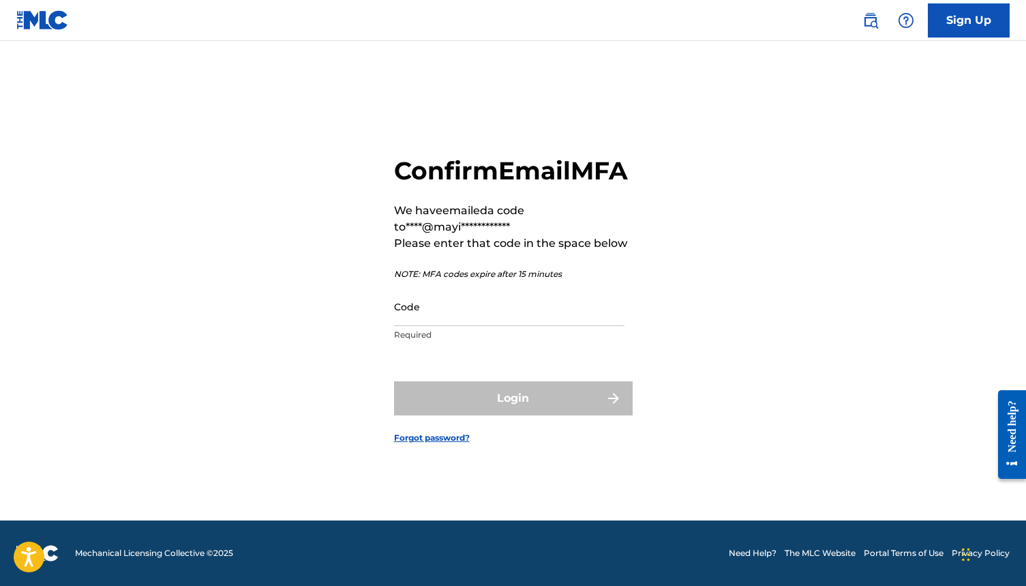
click at [502, 326] on input "Code" at bounding box center [509, 306] width 230 height 39
type input "831583"
click at [513, 413] on button "Login" at bounding box center [513, 398] width 239 height 34
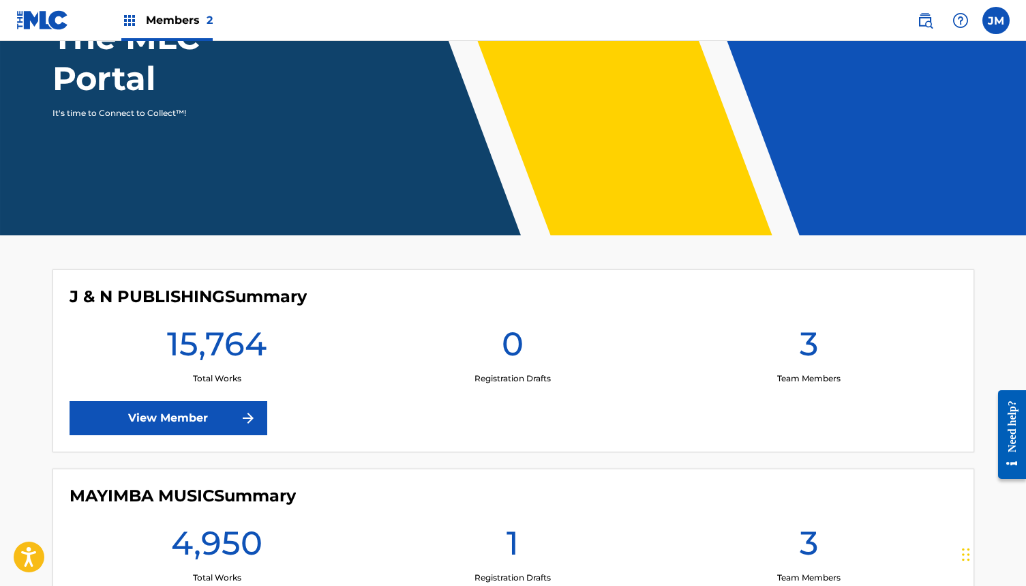
scroll to position [254, 0]
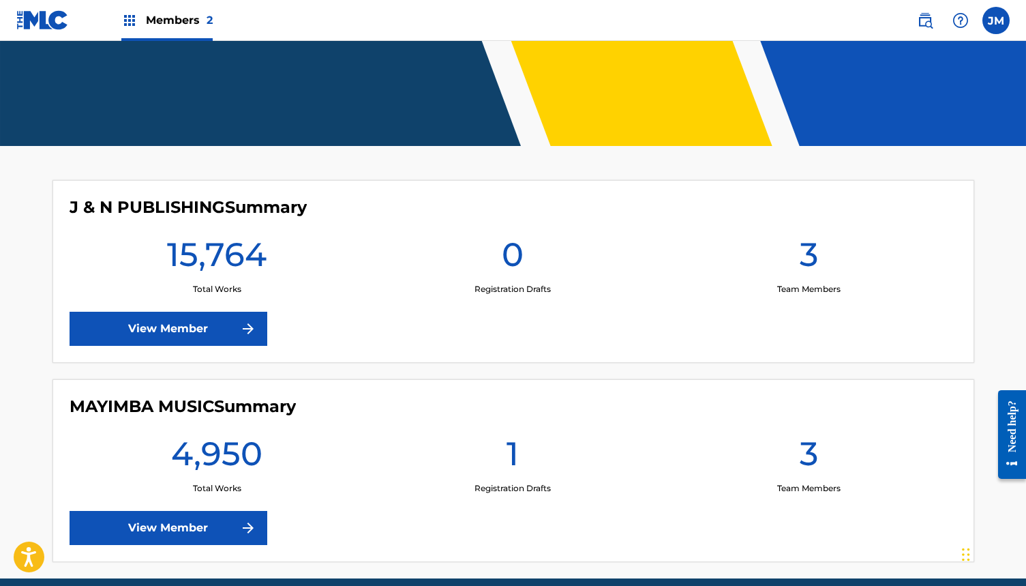
click at [158, 533] on link "View Member" at bounding box center [169, 528] width 198 height 34
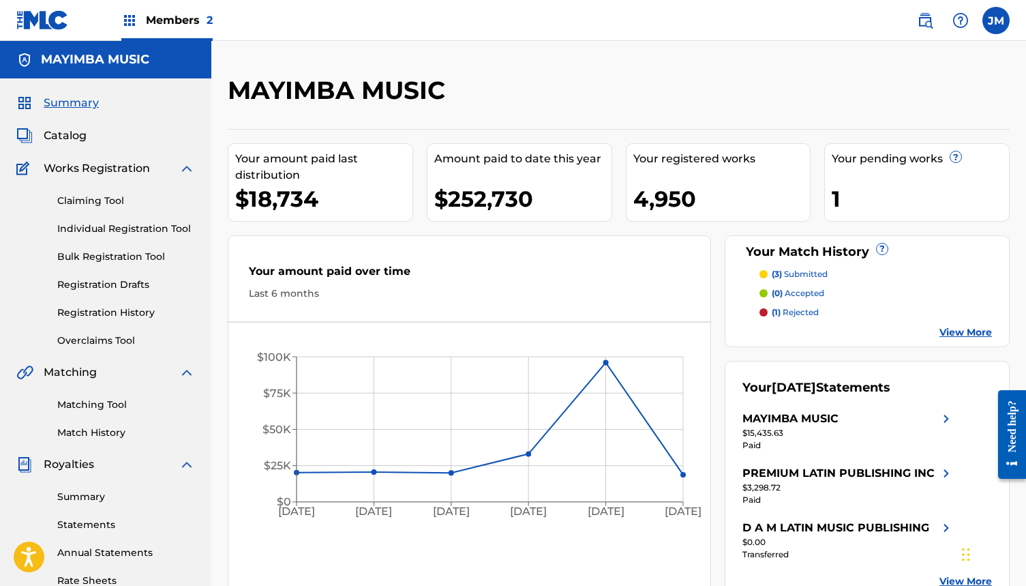
click at [70, 142] on span "Catalog" at bounding box center [65, 135] width 43 height 16
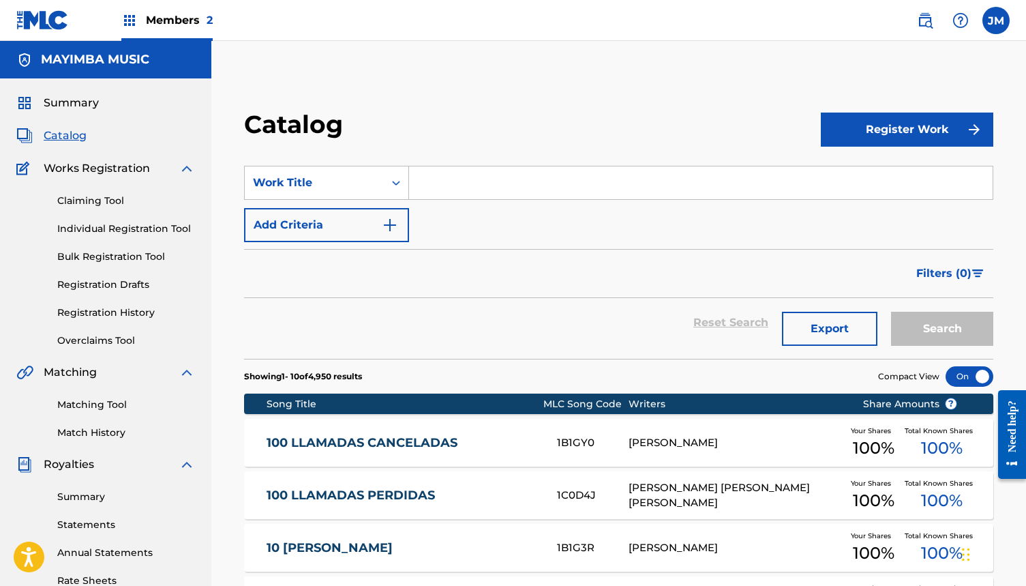
click at [444, 190] on input "Search Form" at bounding box center [701, 182] width 584 height 33
type input "travesura"
click at [942, 329] on button "Search" at bounding box center [942, 329] width 102 height 34
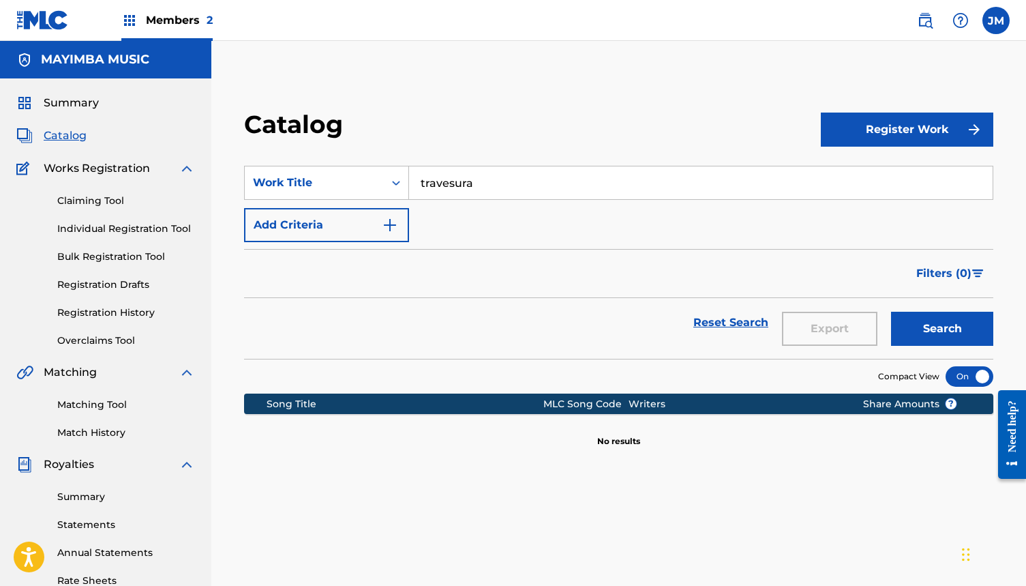
click at [942, 329] on button "Search" at bounding box center [942, 329] width 102 height 34
click at [78, 102] on span "Summary" at bounding box center [71, 103] width 55 height 16
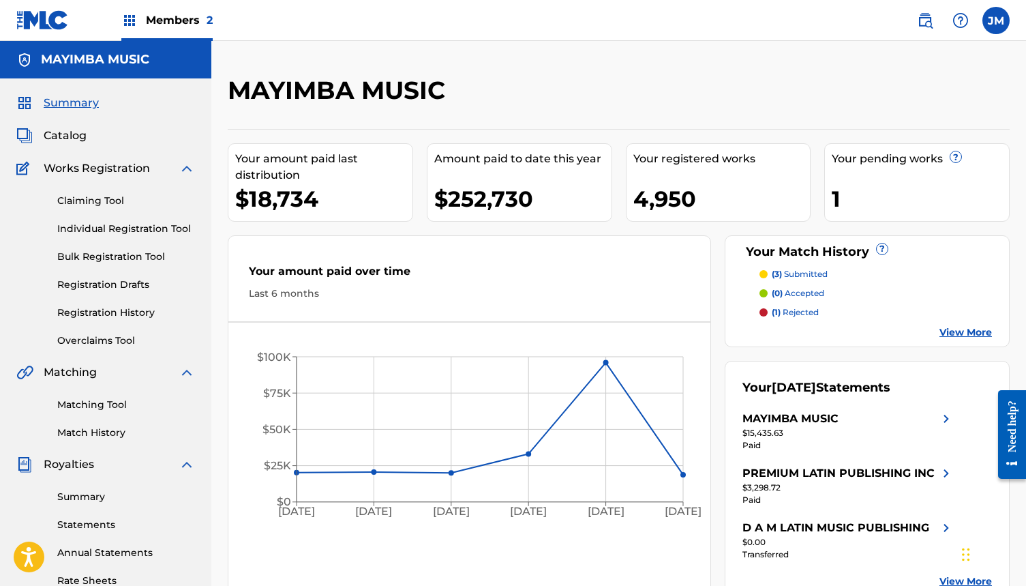
scroll to position [50, 0]
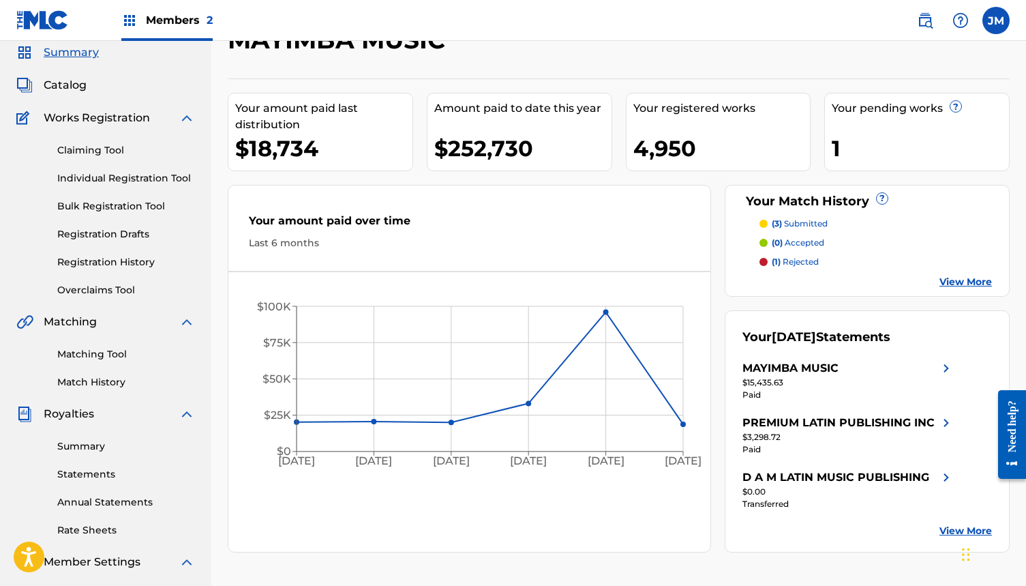
click at [97, 144] on link "Claiming Tool" at bounding box center [126, 150] width 138 height 14
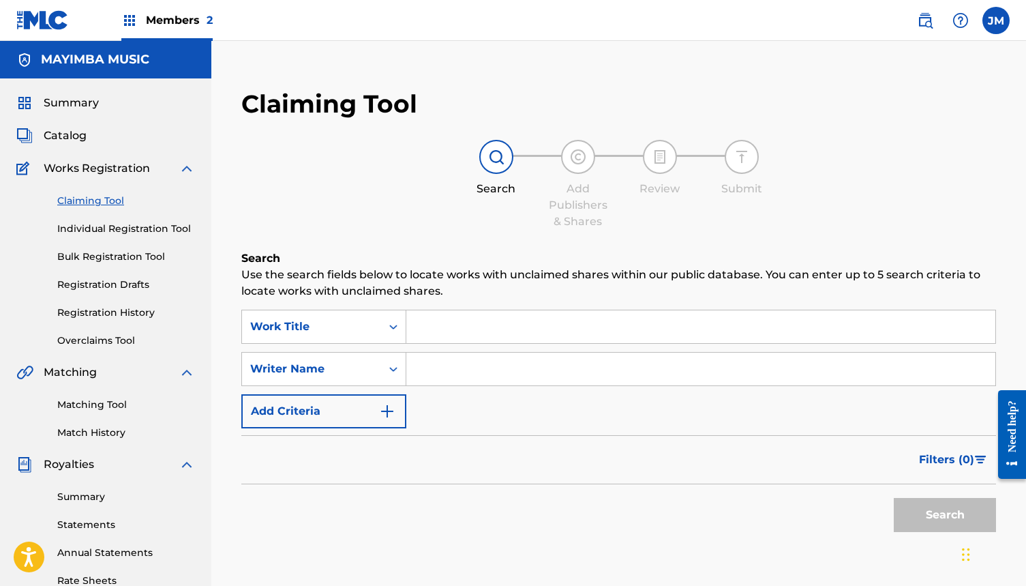
click at [466, 316] on input "Search Form" at bounding box center [700, 326] width 589 height 33
type input "TRABESURA"
click at [467, 376] on input "Search Form" at bounding box center [700, 368] width 589 height 33
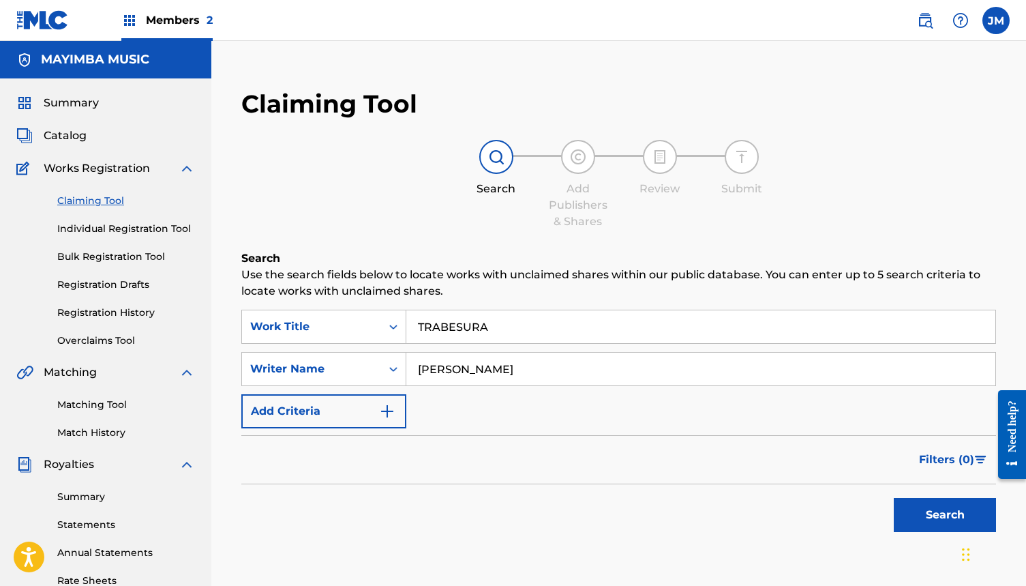
type input "LENNY"
click at [448, 329] on input "TRABESURA" at bounding box center [700, 326] width 589 height 33
click at [515, 327] on input "TRABESURA" at bounding box center [700, 326] width 589 height 33
click at [448, 326] on input "TRABESURA" at bounding box center [700, 326] width 589 height 33
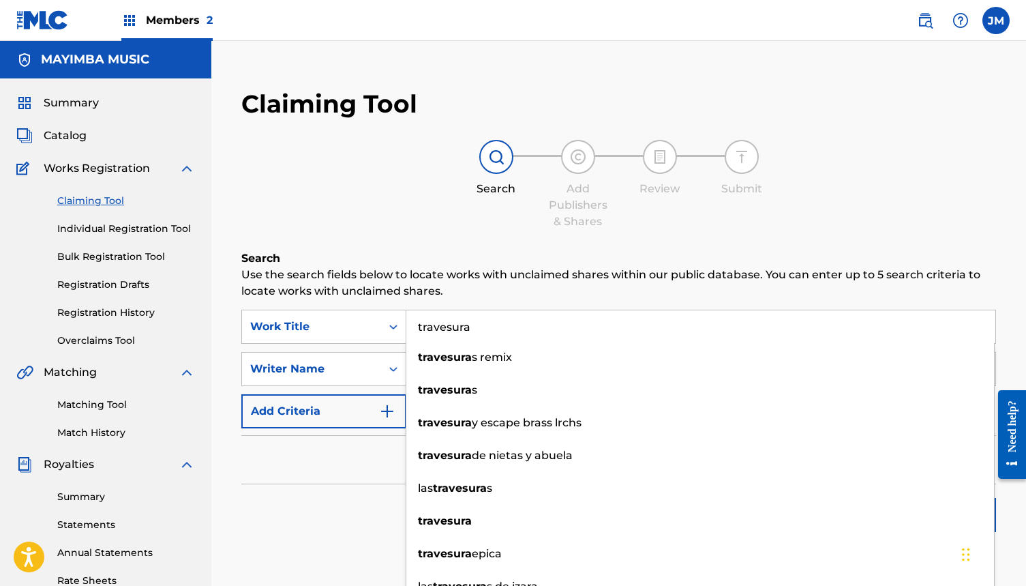
click at [578, 288] on p "Use the search fields below to locate works with unclaimed shares within our pu…" at bounding box center [618, 283] width 755 height 33
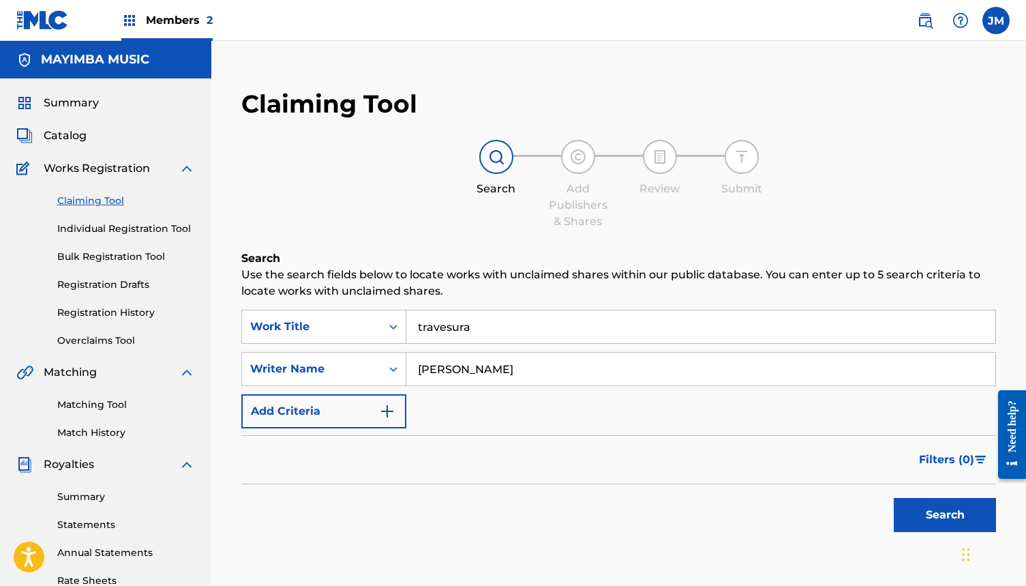
click at [926, 517] on button "Search" at bounding box center [945, 515] width 102 height 34
click at [556, 323] on input "travesura" at bounding box center [700, 326] width 589 height 33
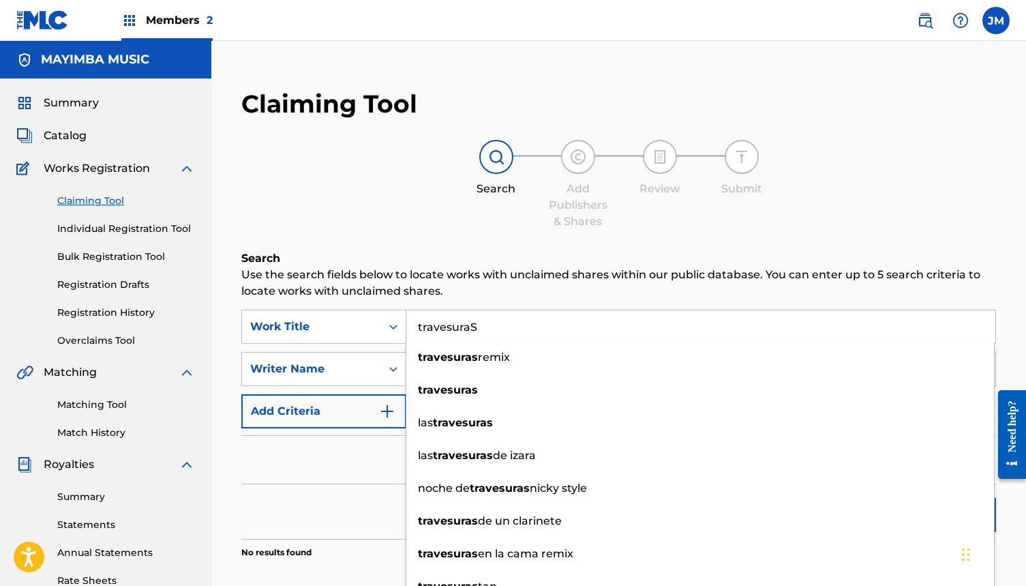
click at [812, 244] on div "Claiming Tool Search Add Publishers & Shares Review Submit Search Use the searc…" at bounding box center [619, 357] width 782 height 565
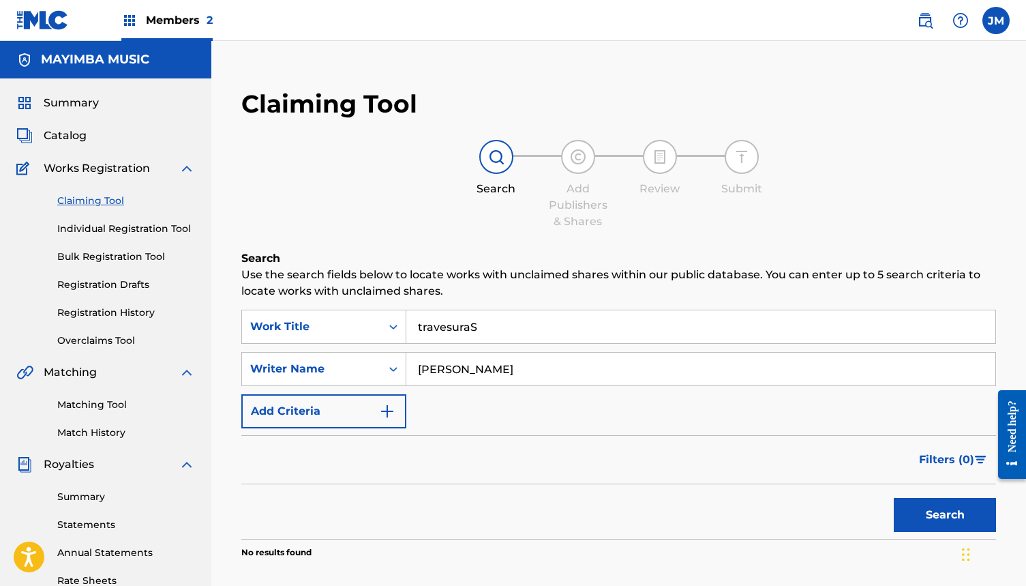
click at [937, 514] on button "Search" at bounding box center [945, 515] width 102 height 34
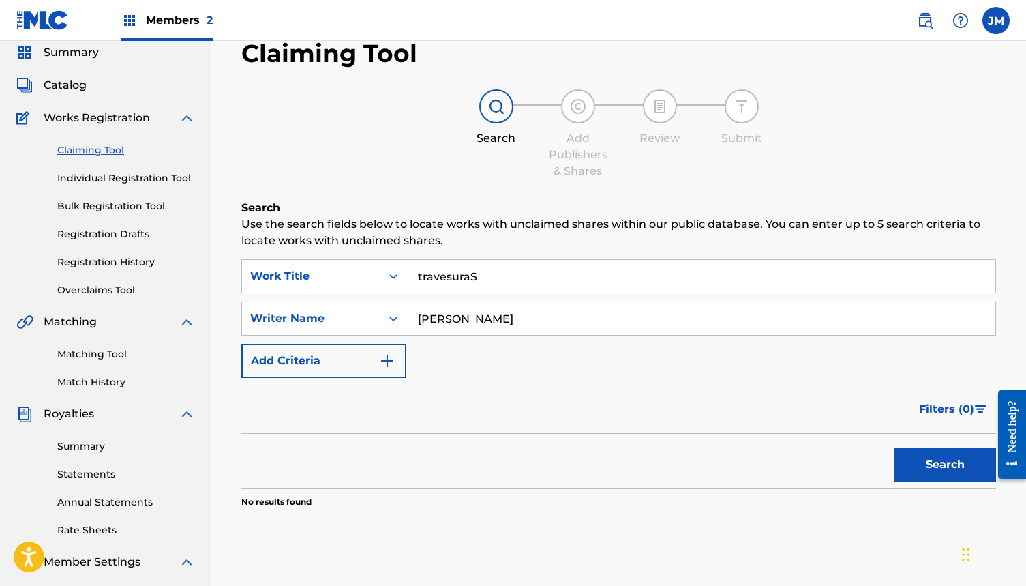
scroll to position [51, 0]
click at [520, 275] on input "travesuraS" at bounding box center [700, 275] width 589 height 33
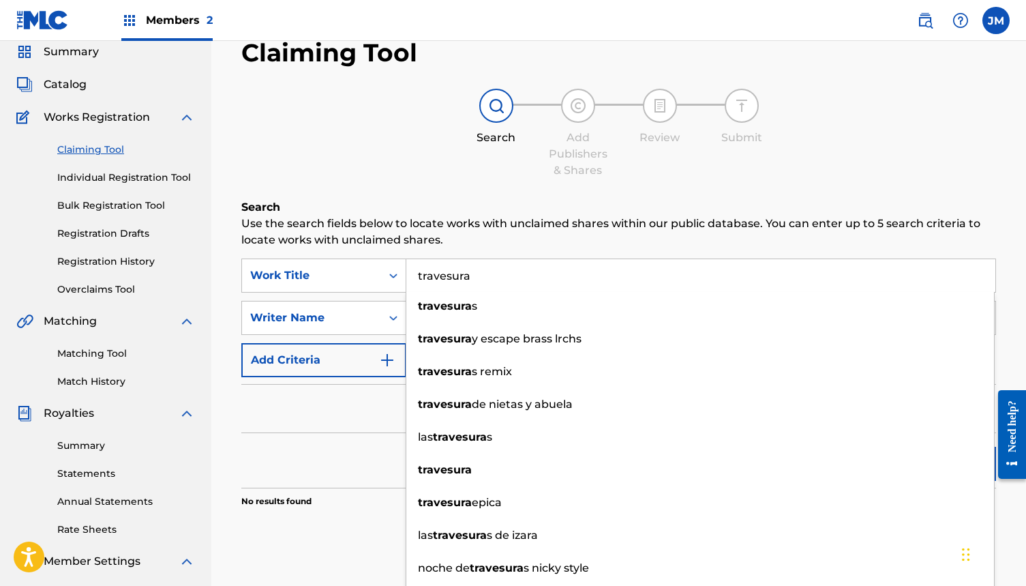
type input "travesura"
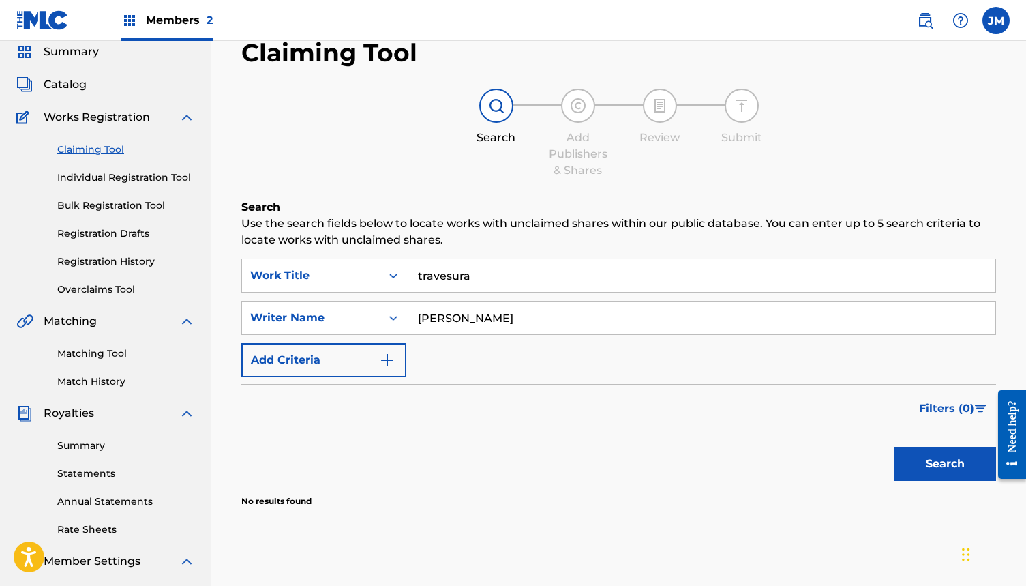
click at [429, 198] on div "Claiming Tool Search Add Publishers & Shares Review Submit Search Use the searc…" at bounding box center [619, 306] width 782 height 565
click at [472, 320] on input "LENNY" at bounding box center [700, 317] width 589 height 33
click at [945, 464] on button "Search" at bounding box center [945, 464] width 102 height 34
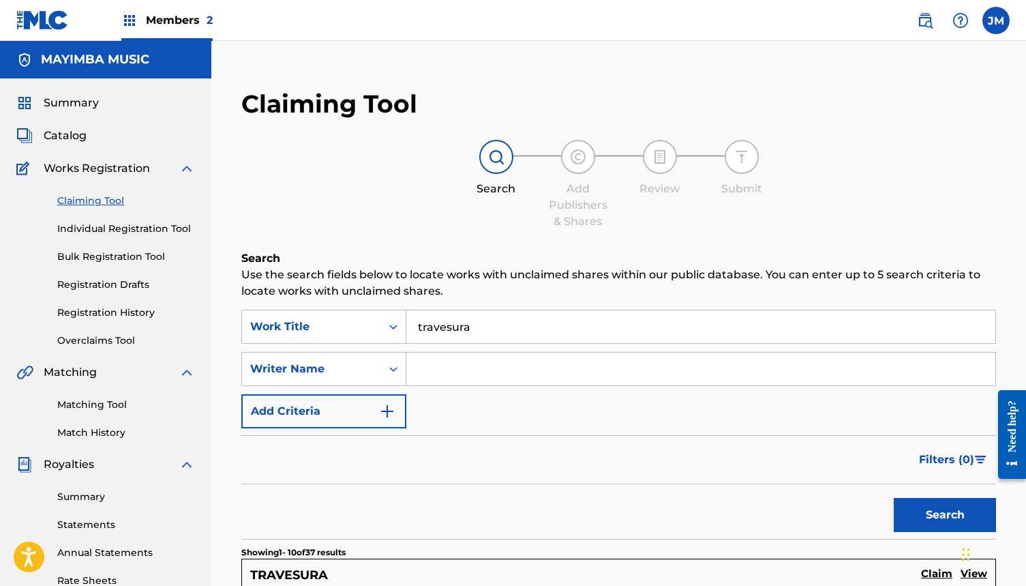
scroll to position [0, 0]
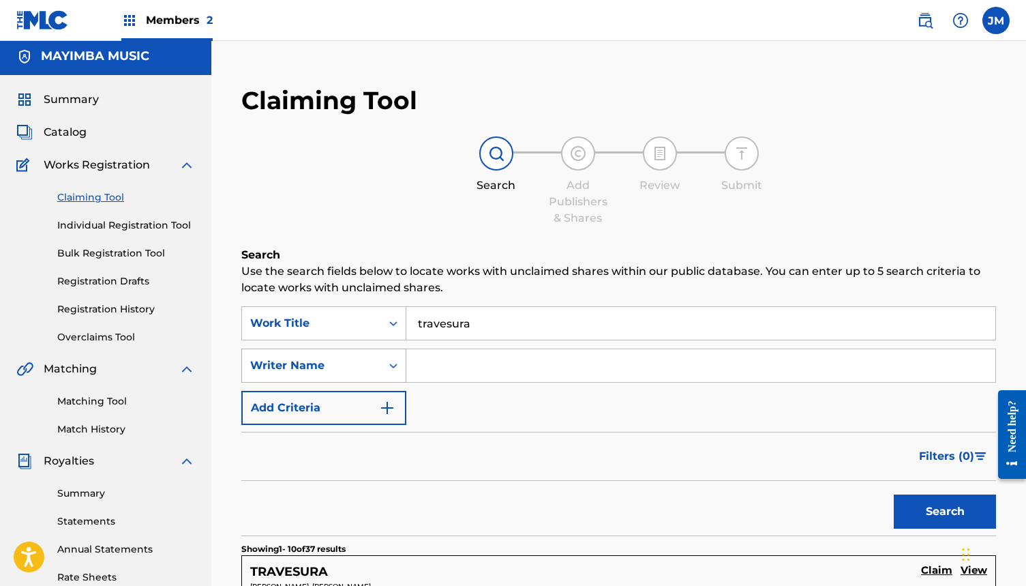
click at [349, 367] on div "Writer Name" at bounding box center [311, 365] width 123 height 16
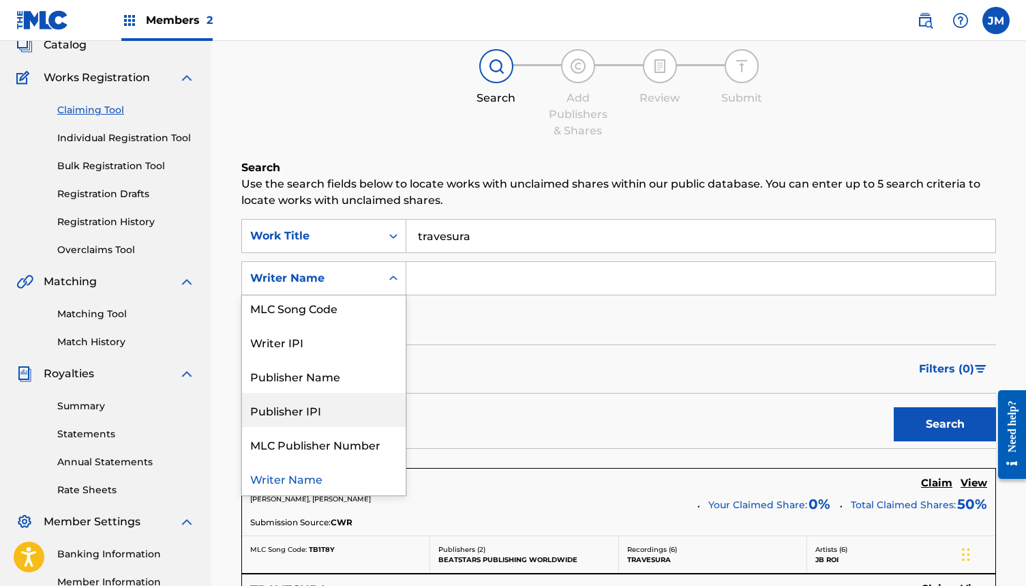
scroll to position [39, 0]
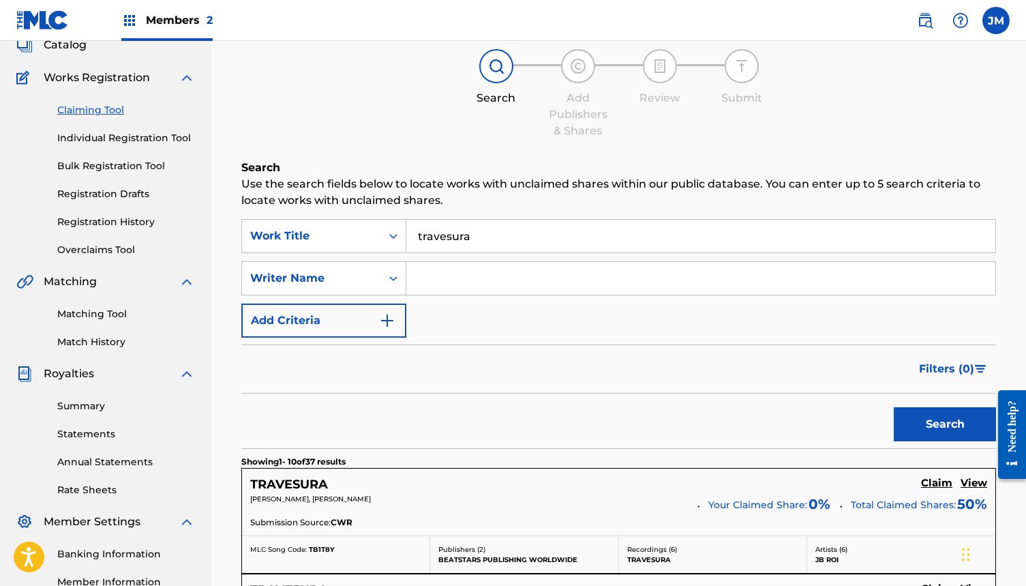
click at [479, 383] on div "Filters ( 0 )" at bounding box center [618, 368] width 755 height 49
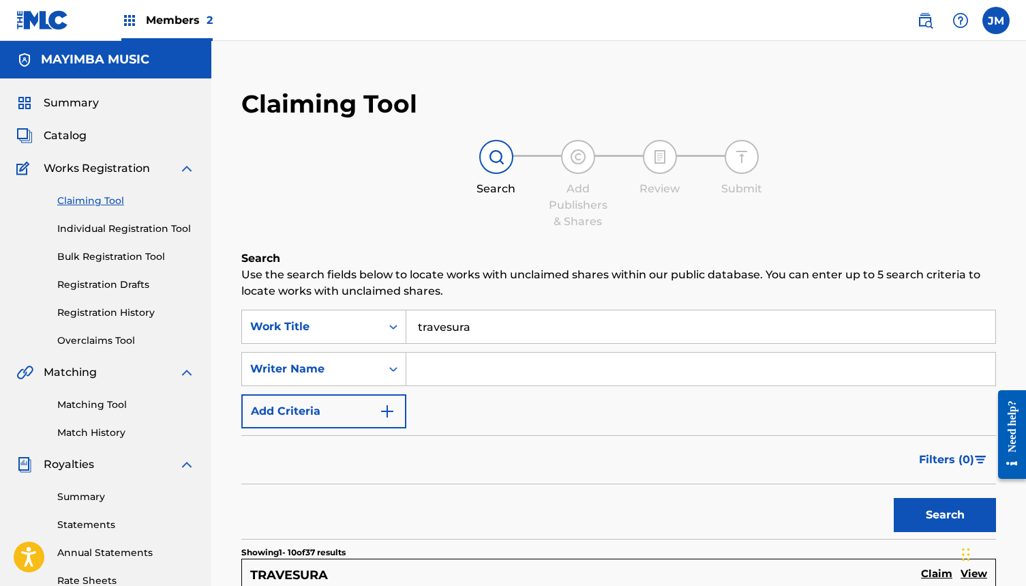
scroll to position [0, 0]
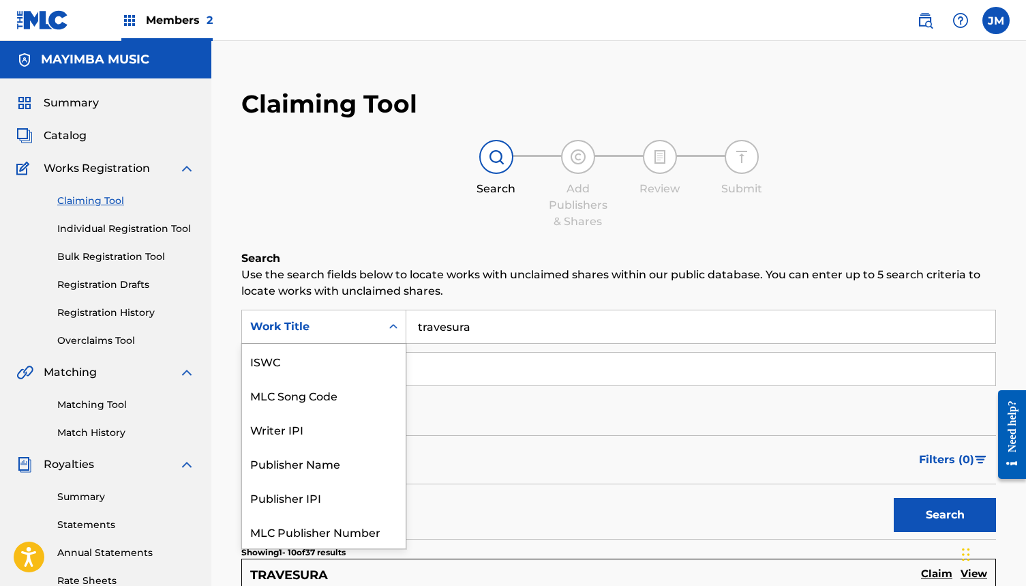
click at [354, 326] on div "Work Title" at bounding box center [311, 326] width 123 height 16
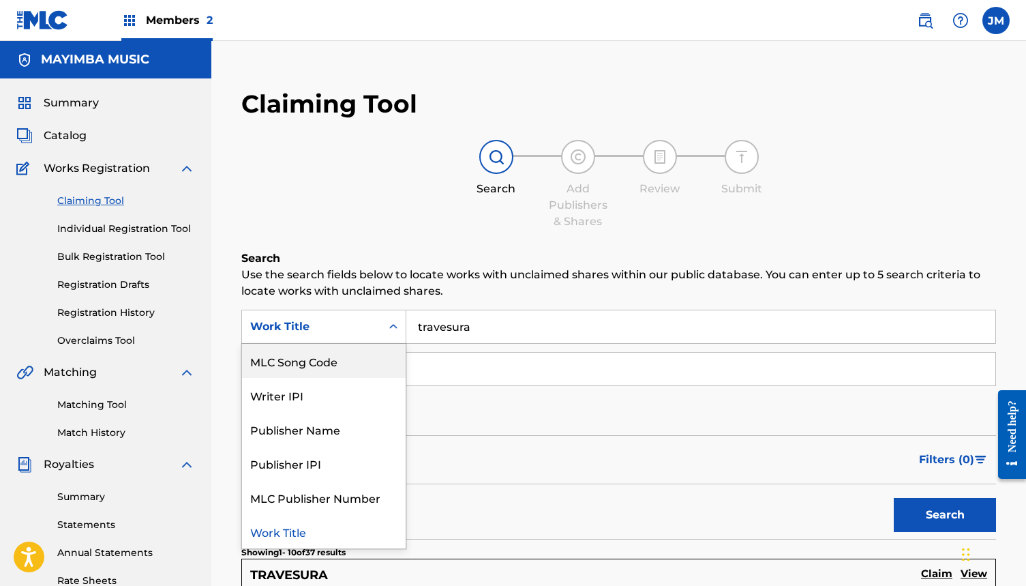
scroll to position [34, 0]
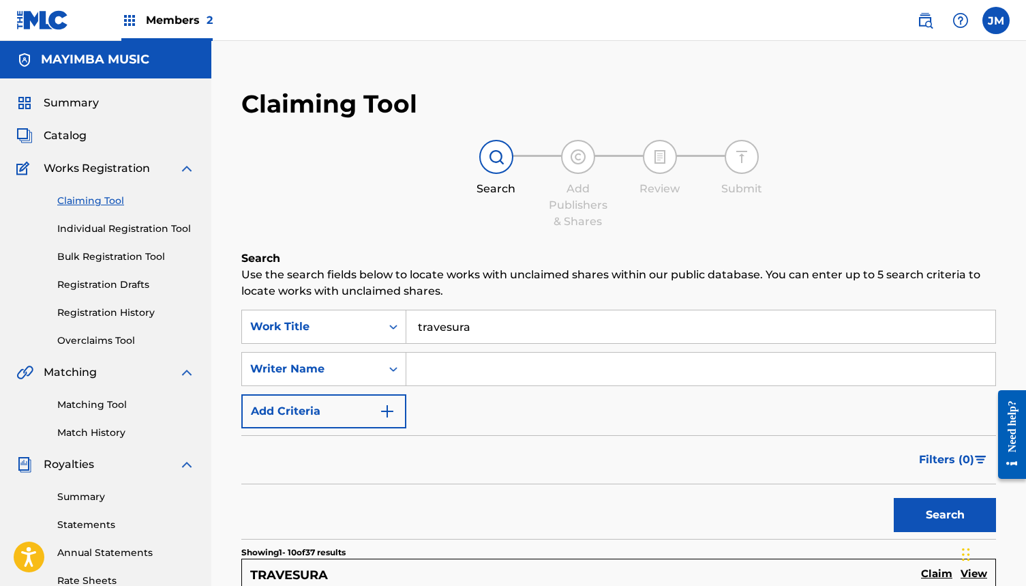
click at [474, 403] on div "SearchWithCriteria2d196919-a8ac-43de-a51e-883de690a043 Work Title travesura Sea…" at bounding box center [618, 368] width 755 height 119
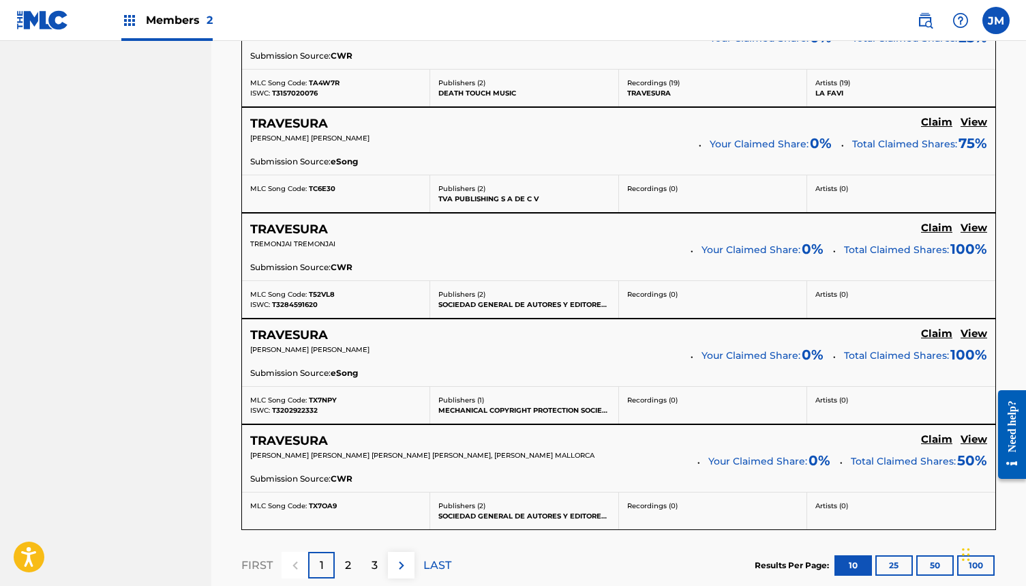
scroll to position [1086, 0]
